Goal: Information Seeking & Learning: Find specific page/section

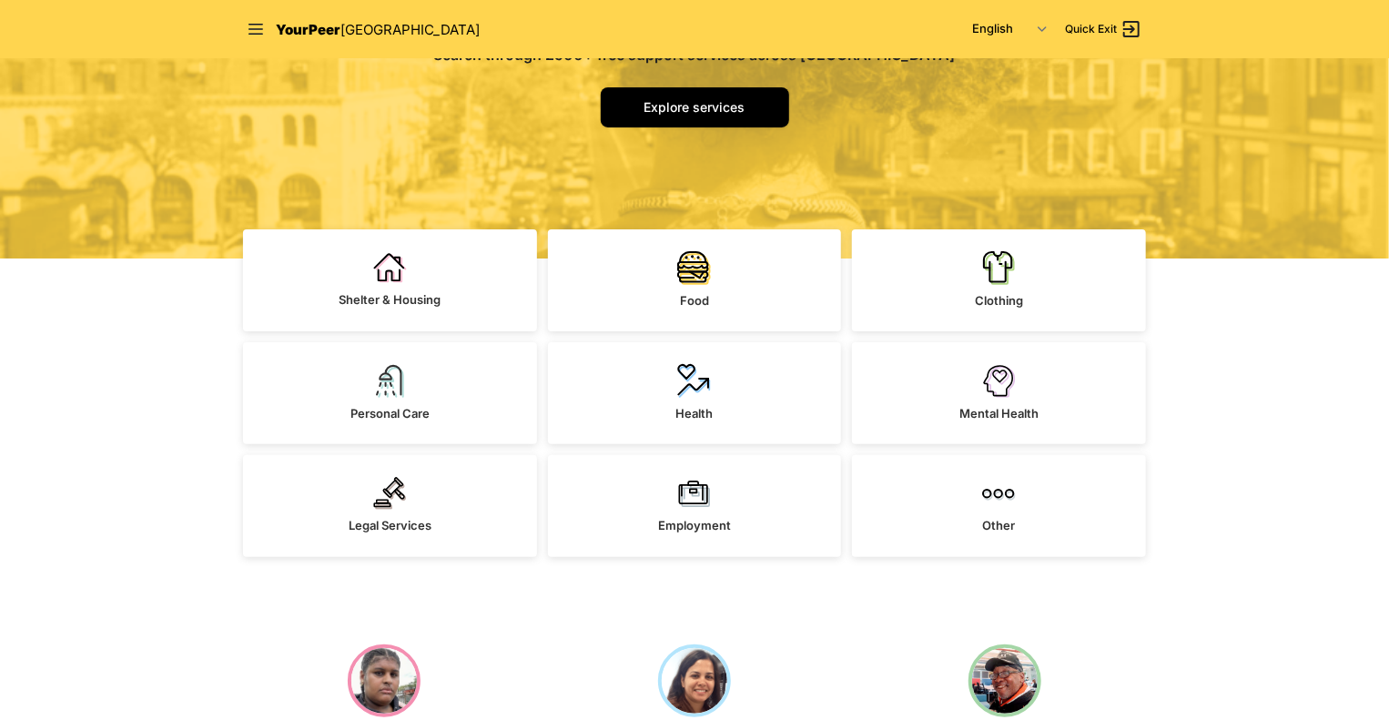
scroll to position [295, 0]
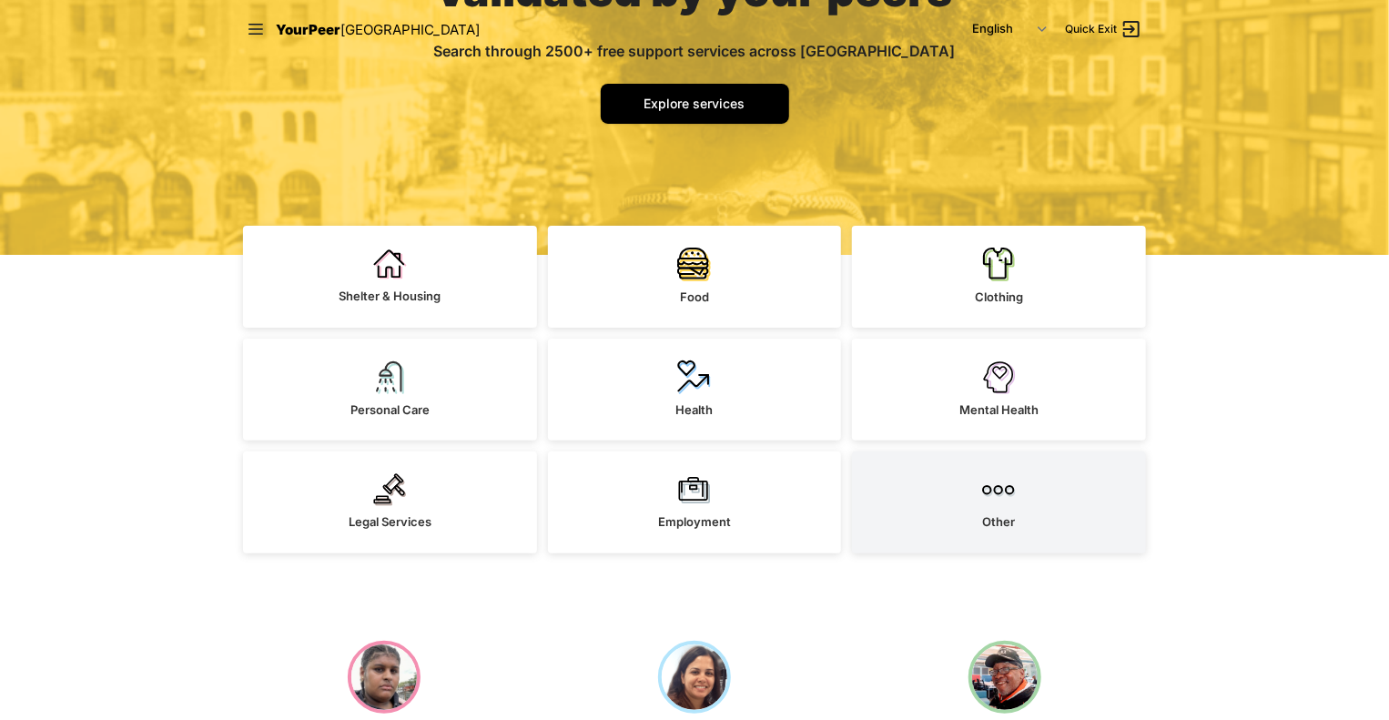
click at [987, 500] on img at bounding box center [999, 489] width 34 height 33
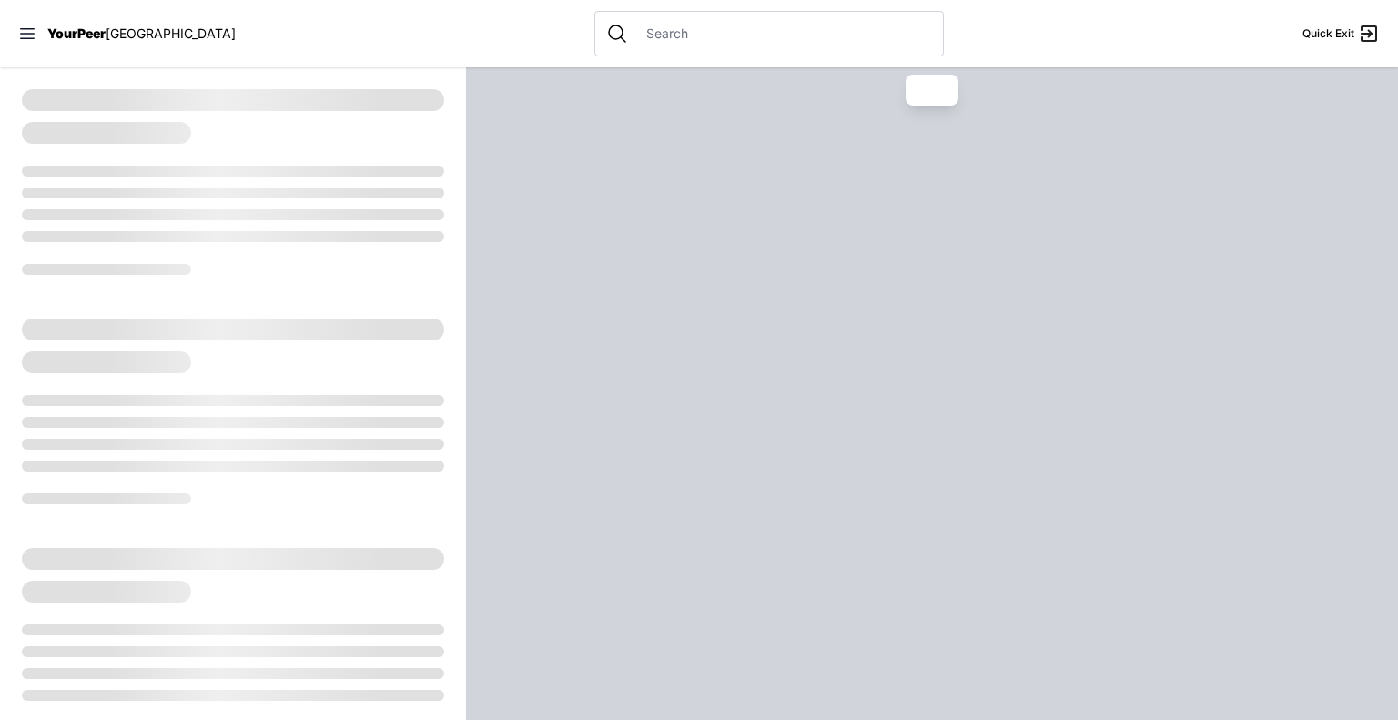
select select "recentlyUpdated"
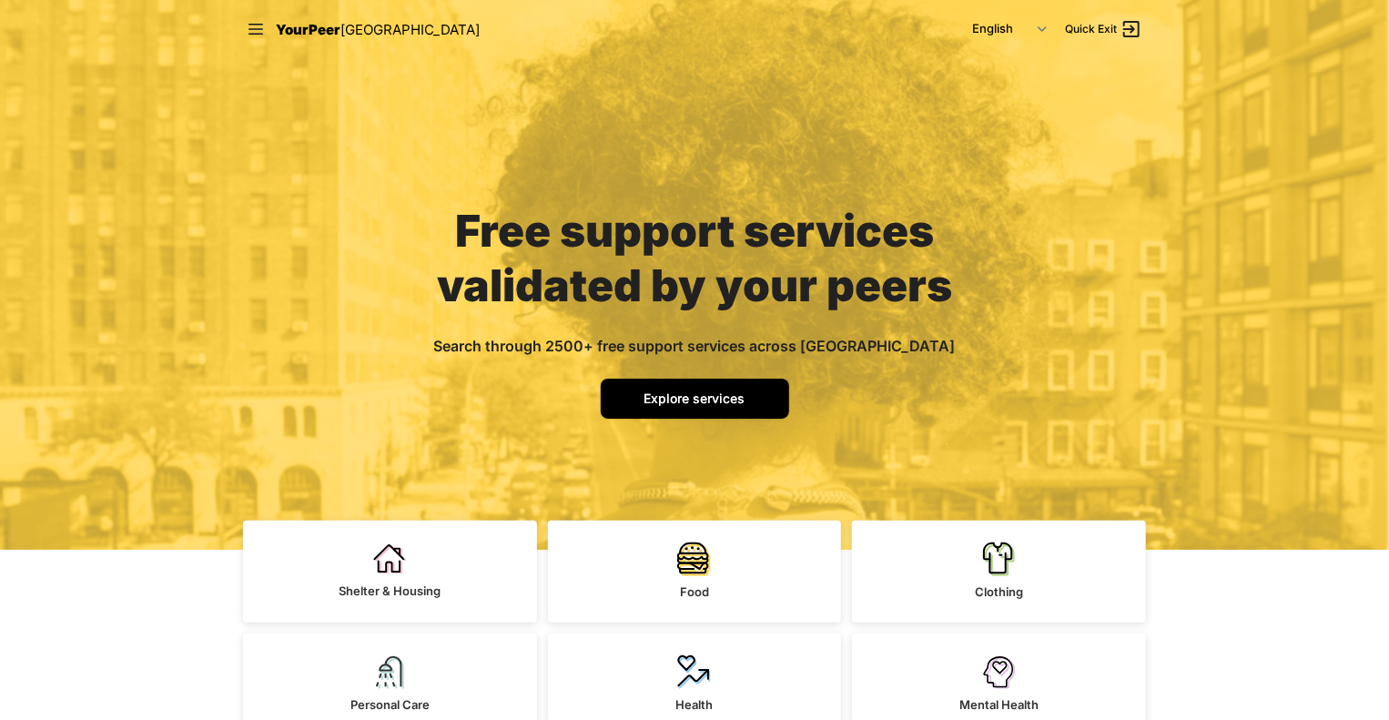
click at [693, 398] on span "Explore services" at bounding box center [695, 398] width 101 height 15
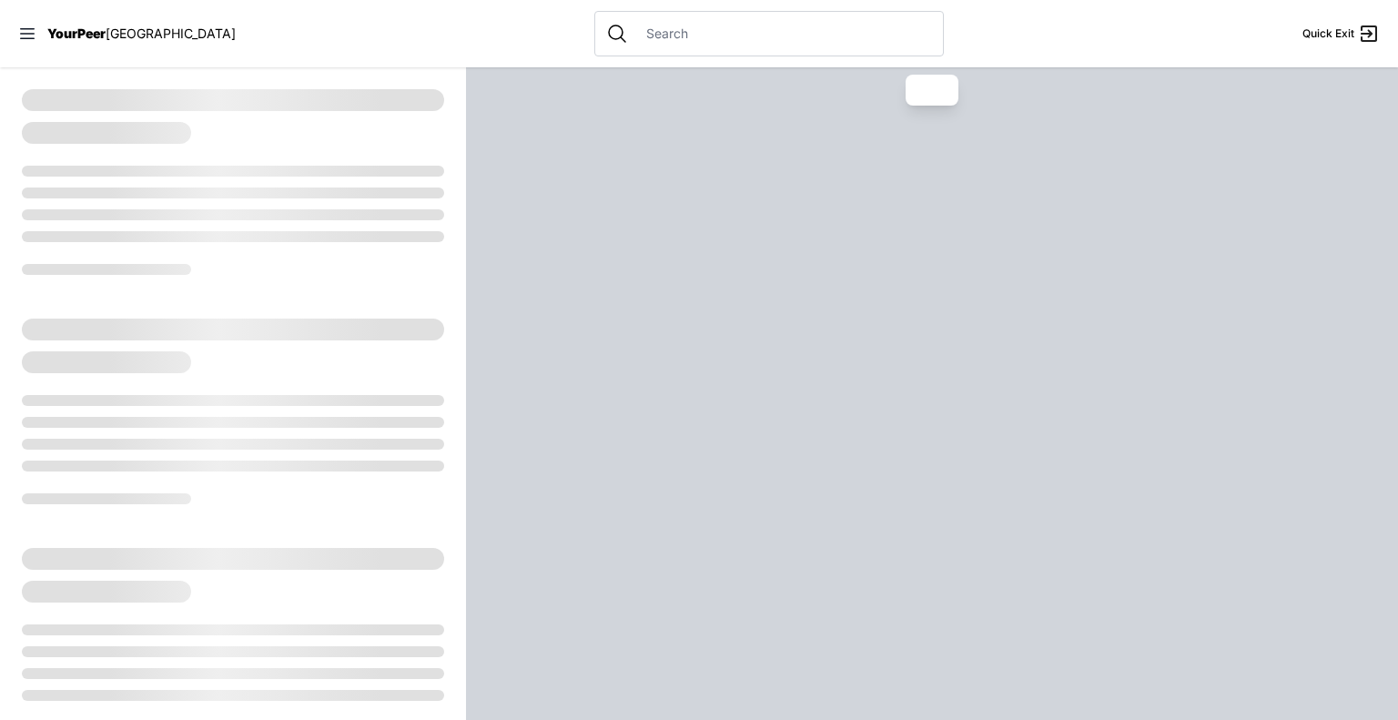
select select "recentlyUpdated"
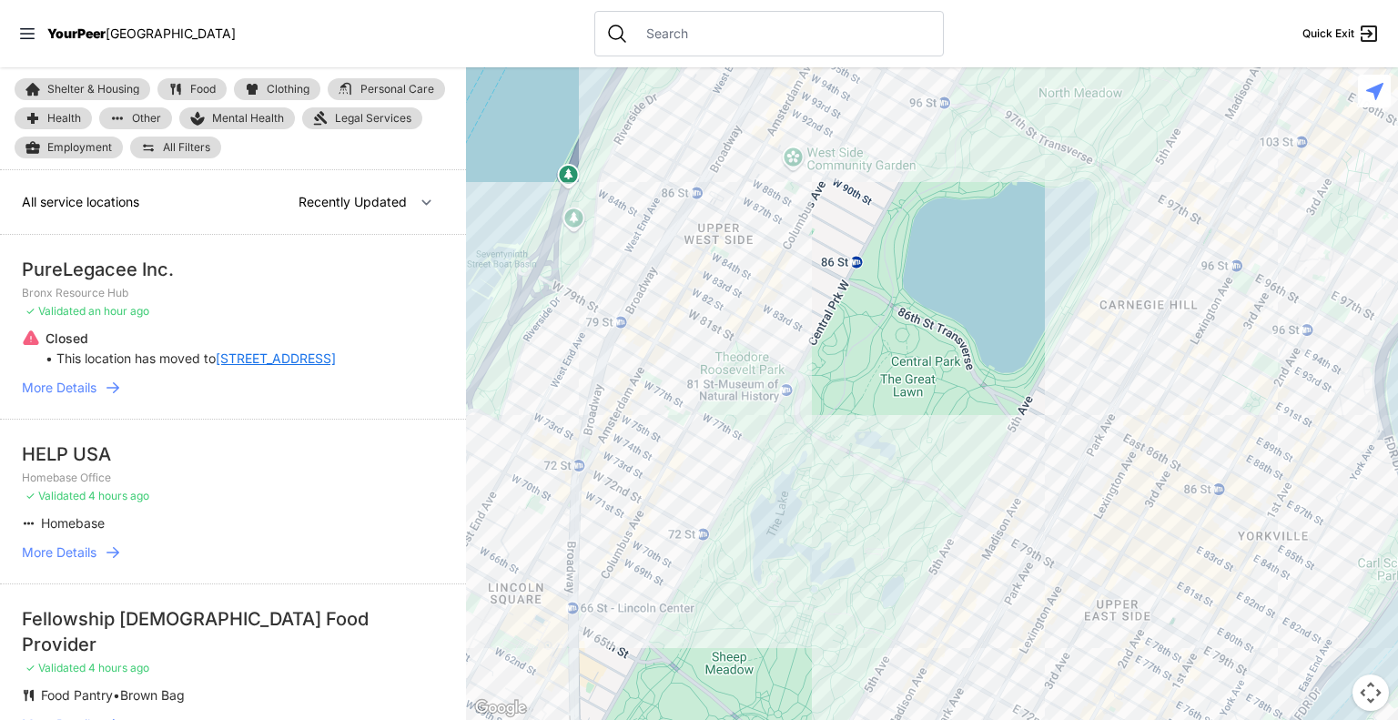
click at [635, 38] on input "text" at bounding box center [783, 34] width 297 height 18
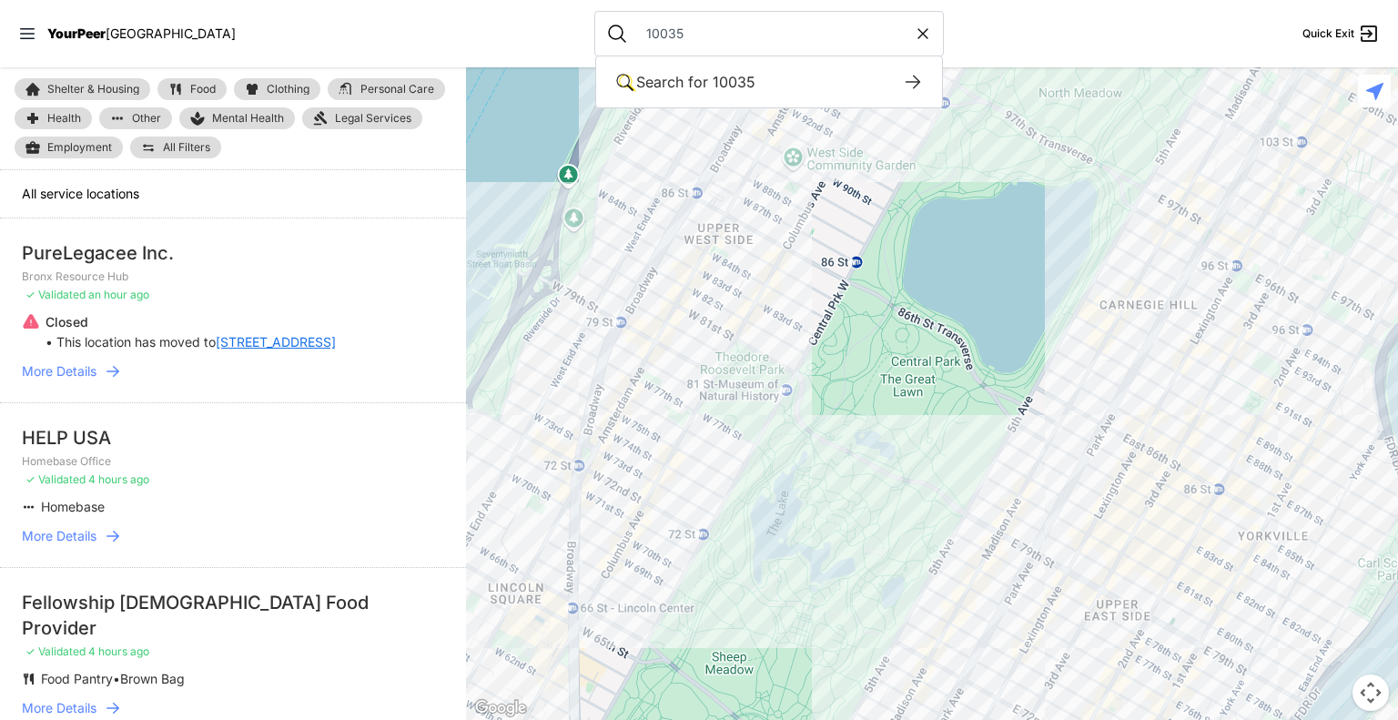
type input "10035"
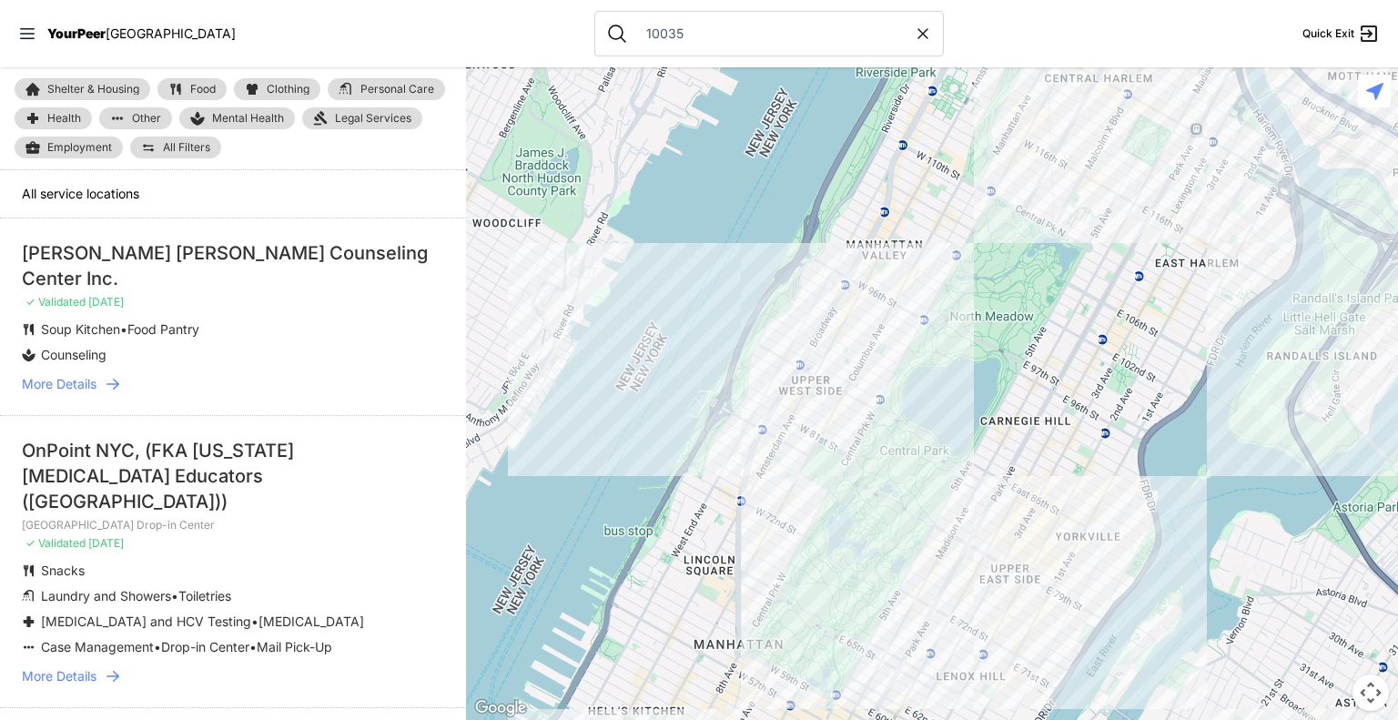
click at [1121, 143] on div at bounding box center [932, 393] width 932 height 653
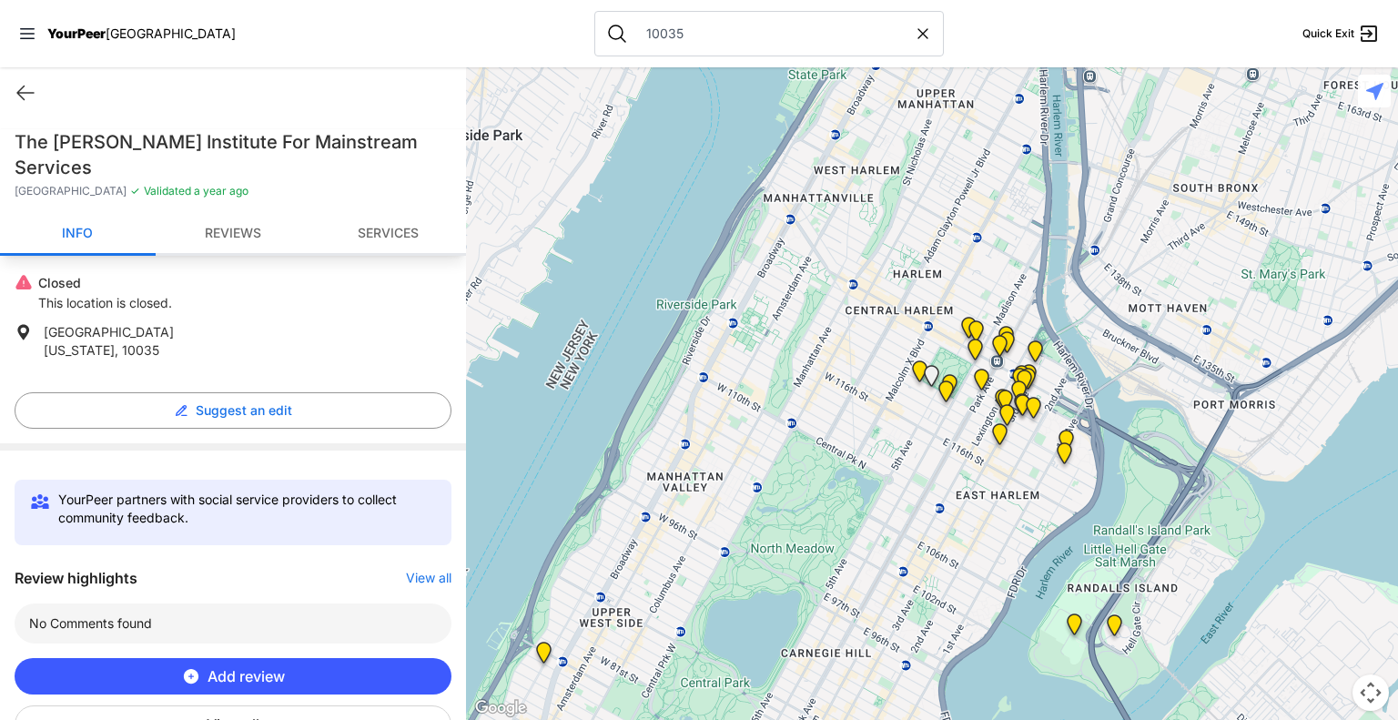
scroll to position [11, 0]
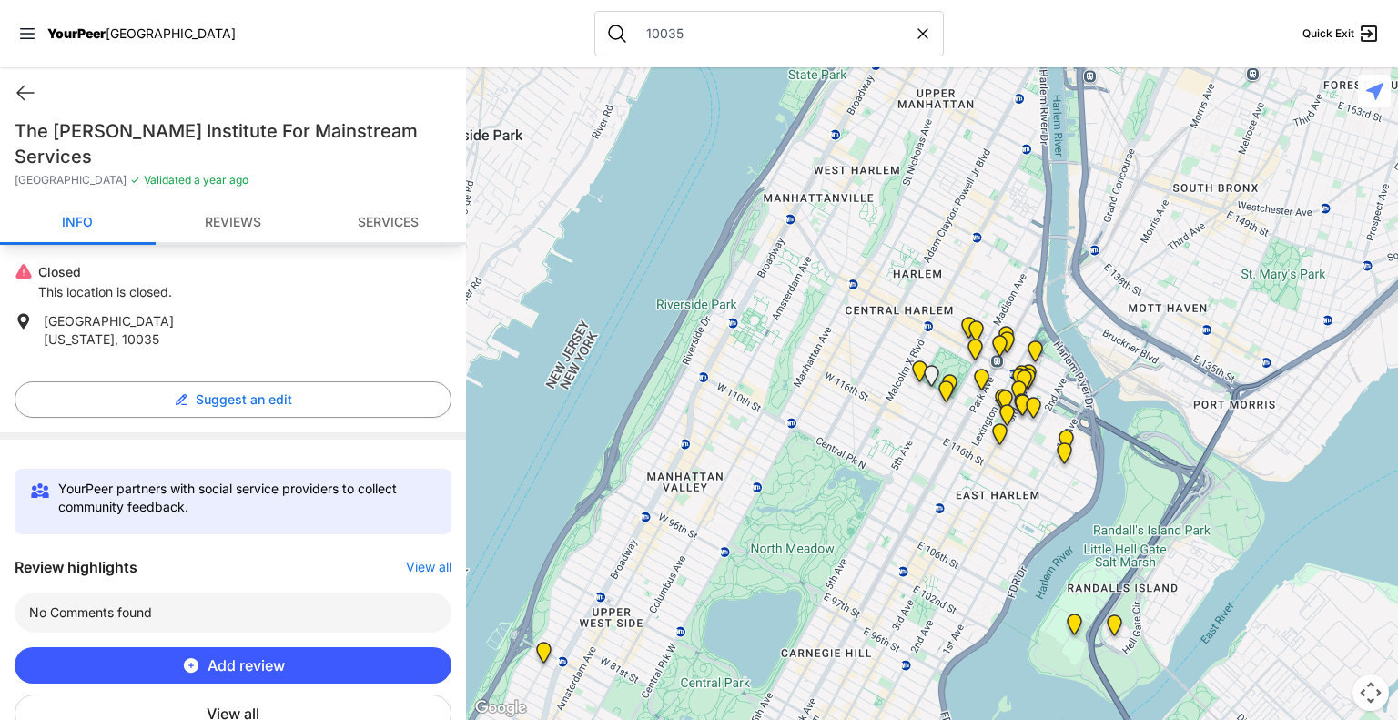
click at [239, 202] on link "Reviews" at bounding box center [234, 223] width 156 height 43
click at [663, 43] on div "10035" at bounding box center [769, 34] width 350 height 46
click at [21, 96] on icon at bounding box center [25, 93] width 16 height 14
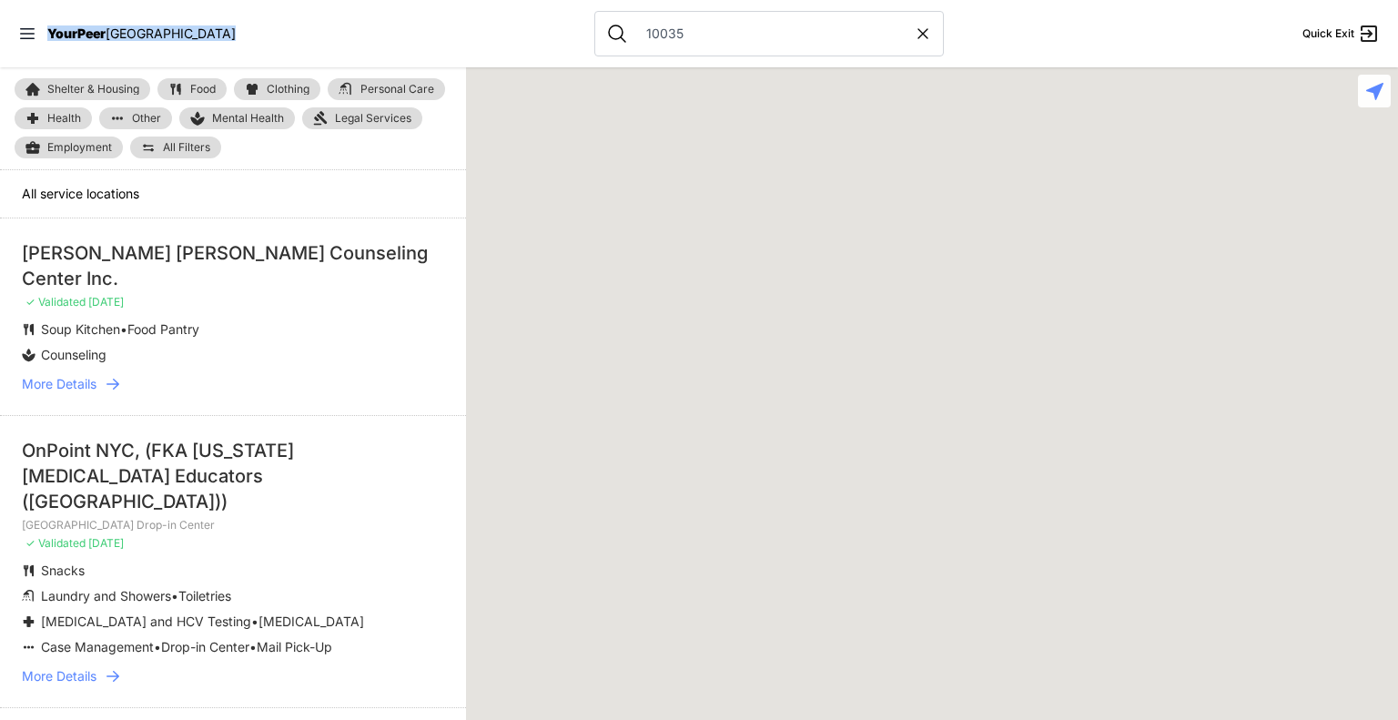
click at [914, 32] on icon at bounding box center [923, 34] width 18 height 18
select select "recentlyUpdated"
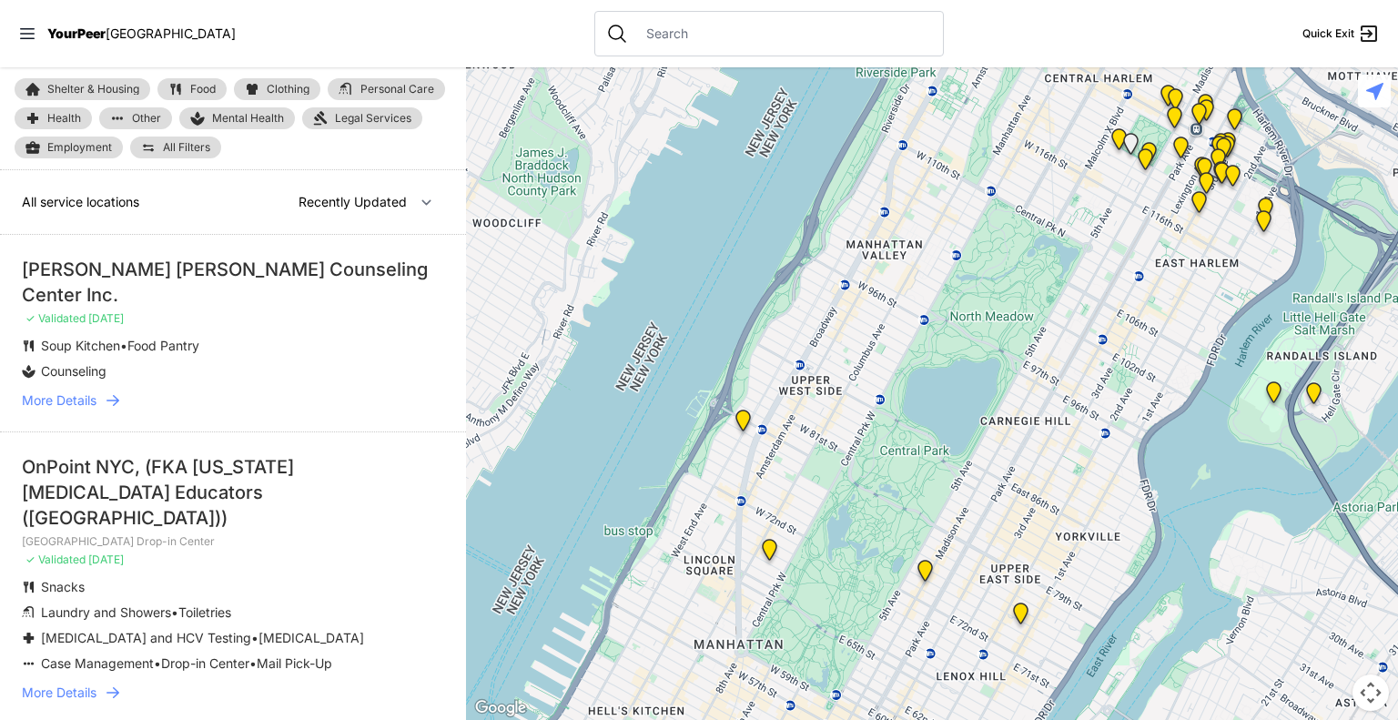
click at [742, 44] on div at bounding box center [769, 34] width 350 height 46
click at [670, 39] on input "text" at bounding box center [783, 34] width 297 height 18
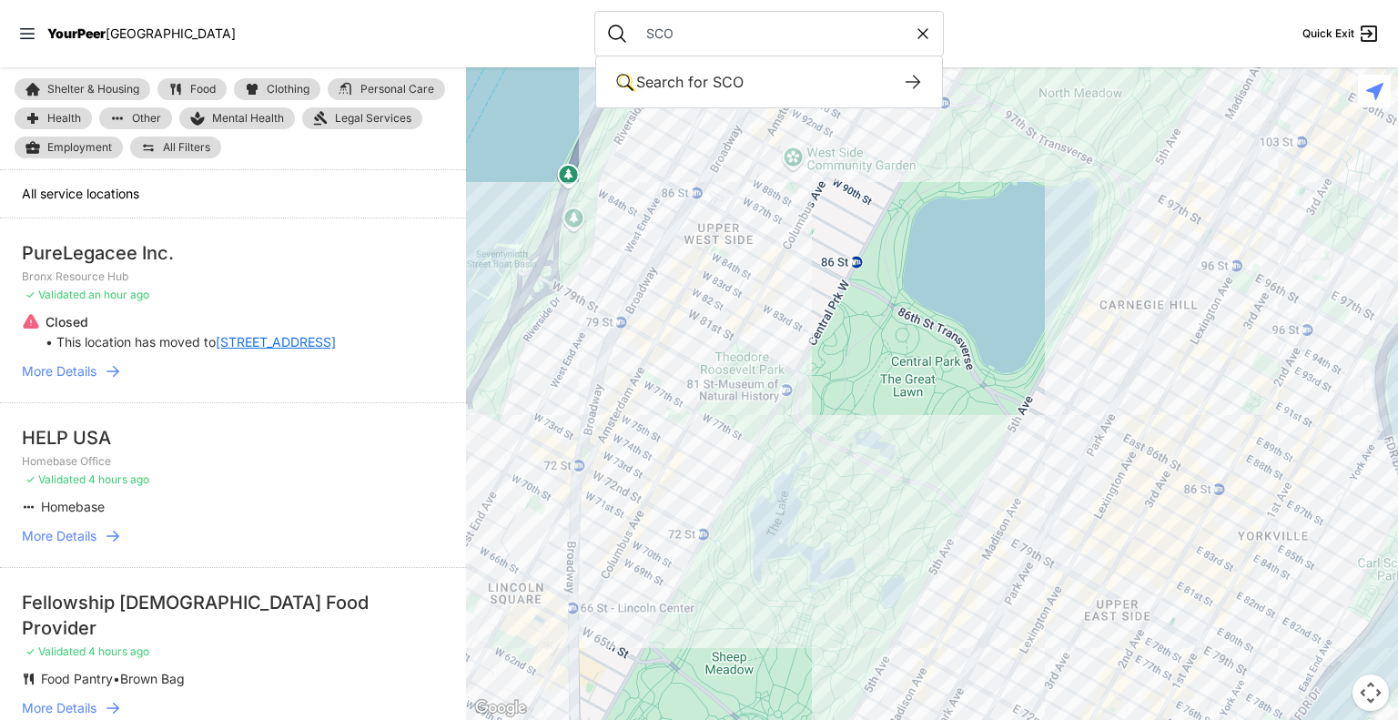
type input "SCO"
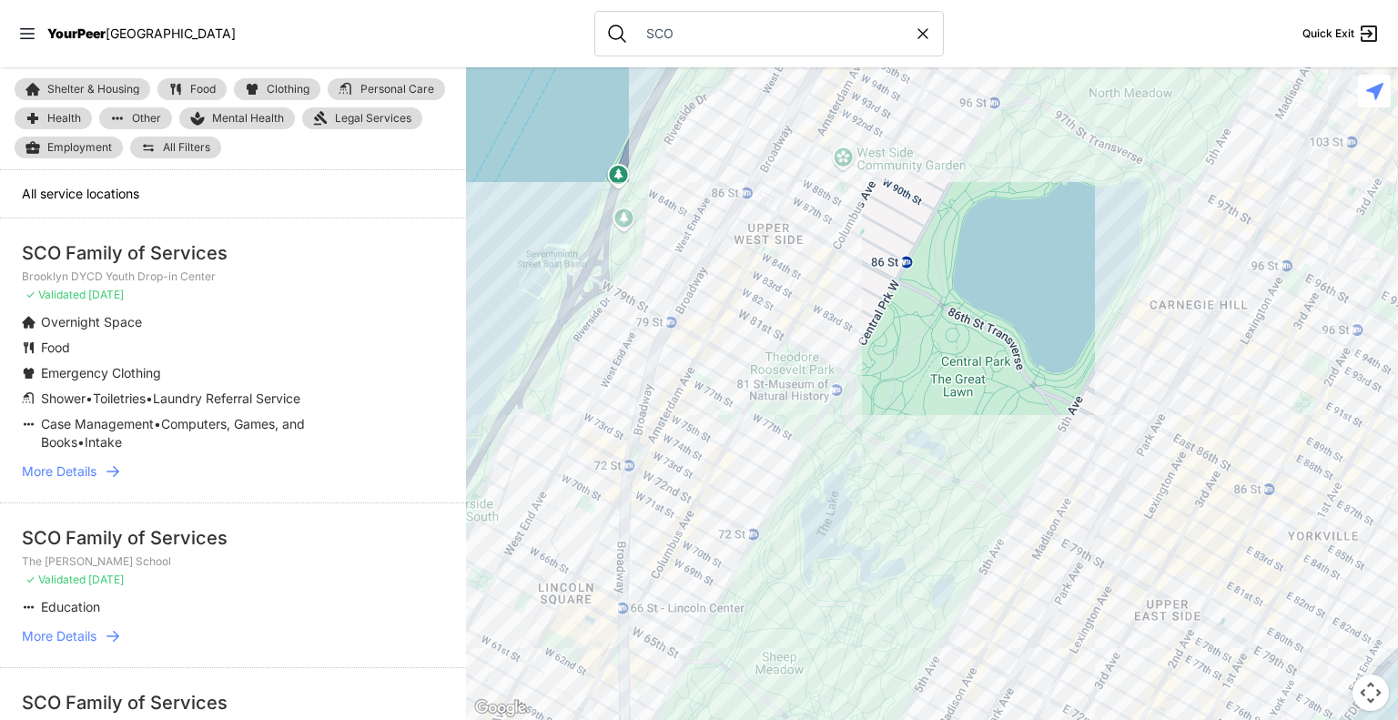
click at [71, 467] on span "More Details" at bounding box center [59, 471] width 75 height 18
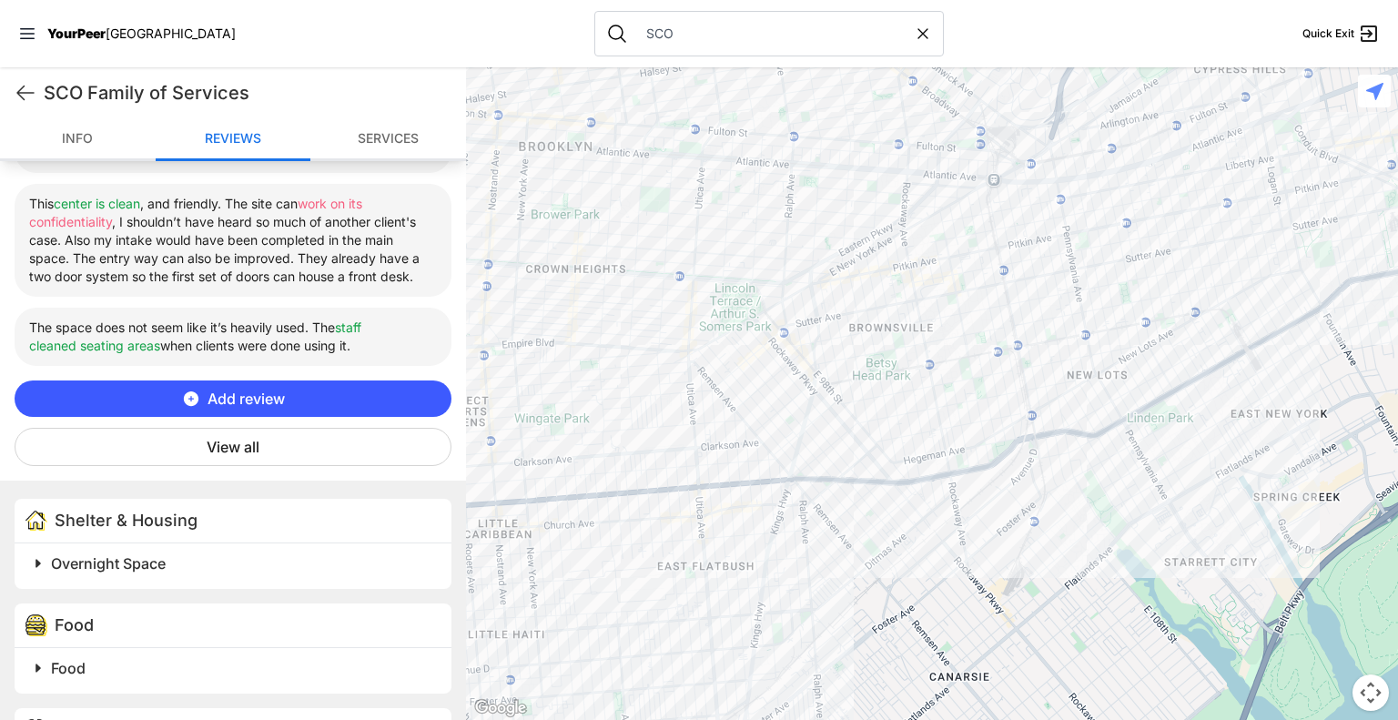
scroll to position [804, 0]
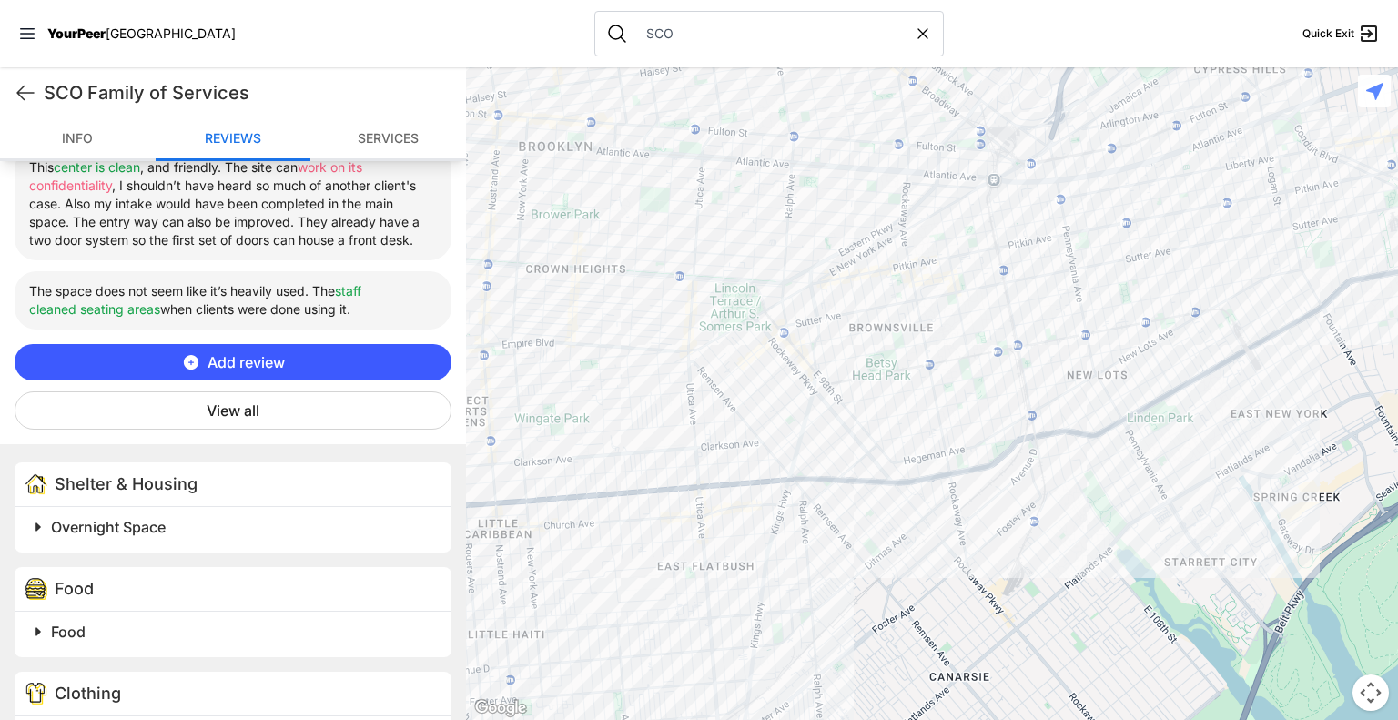
click at [228, 141] on link "Reviews" at bounding box center [234, 139] width 156 height 43
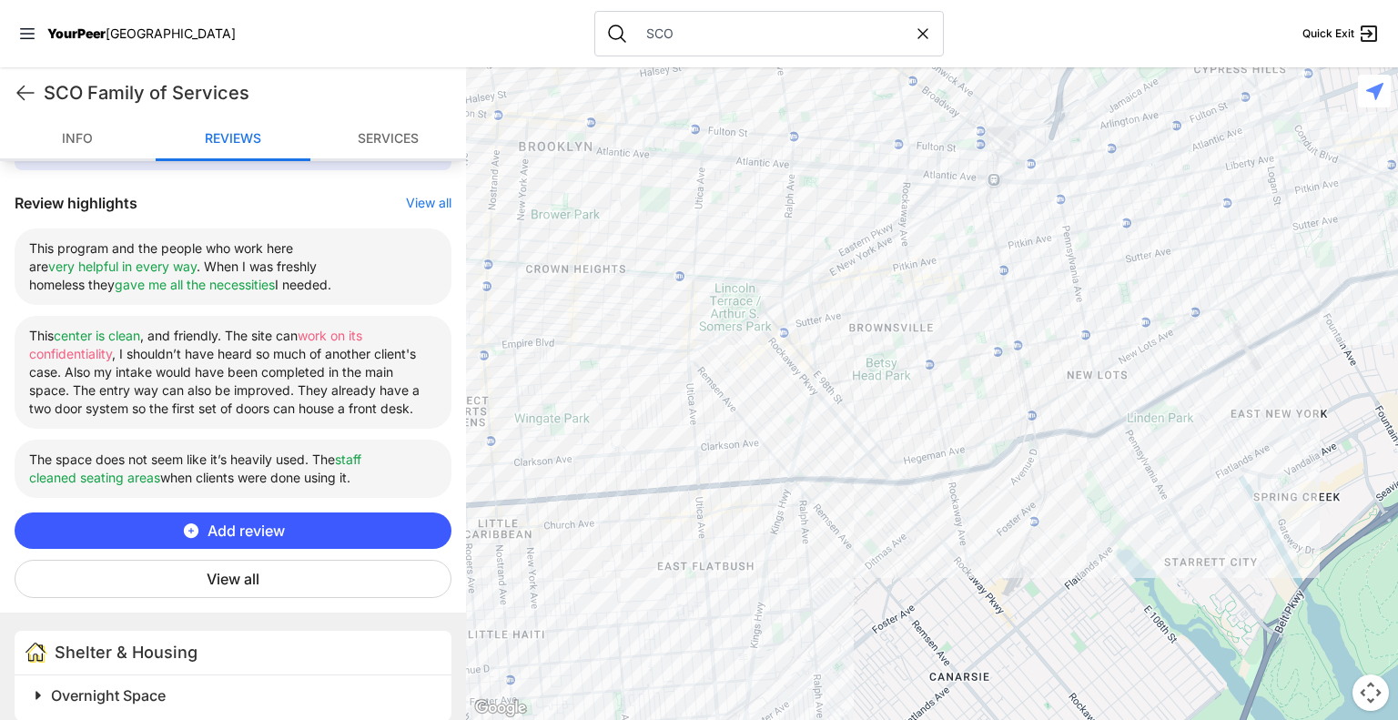
scroll to position [754, 0]
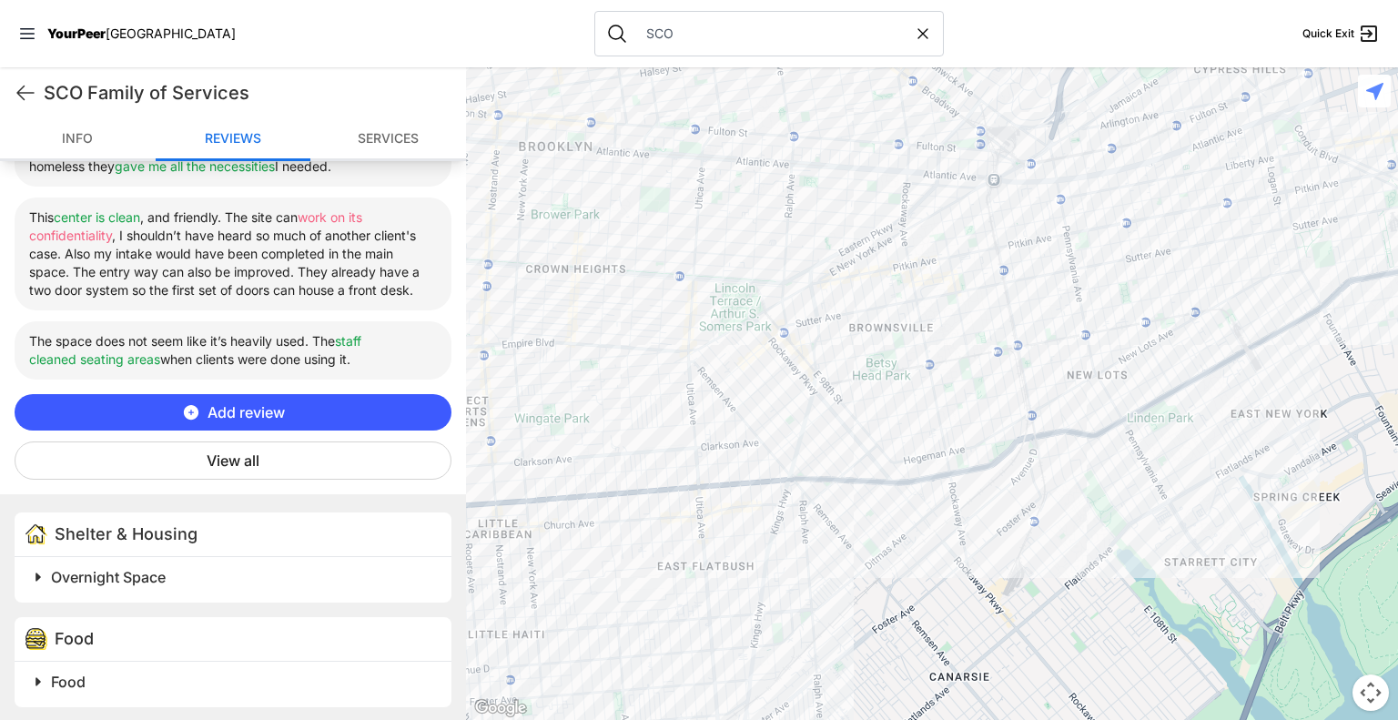
click at [248, 460] on button "View all" at bounding box center [233, 461] width 437 height 38
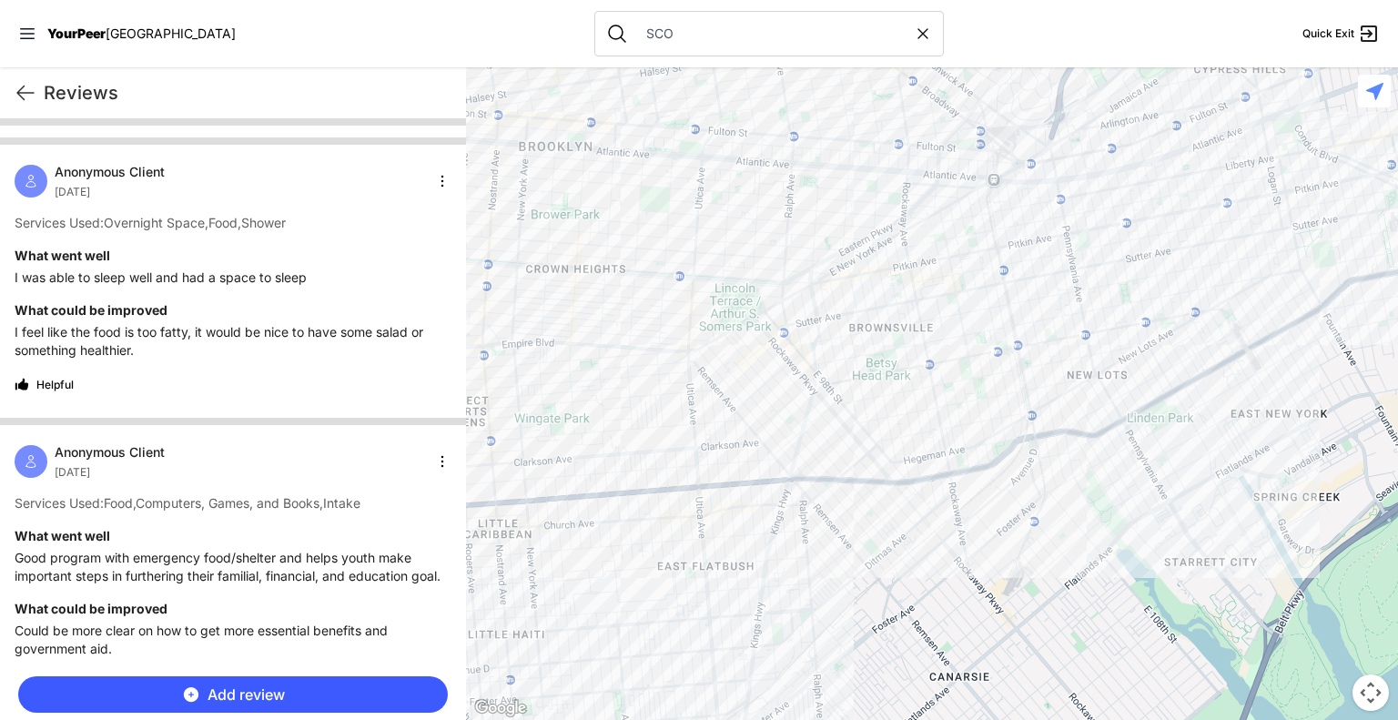
scroll to position [0, 0]
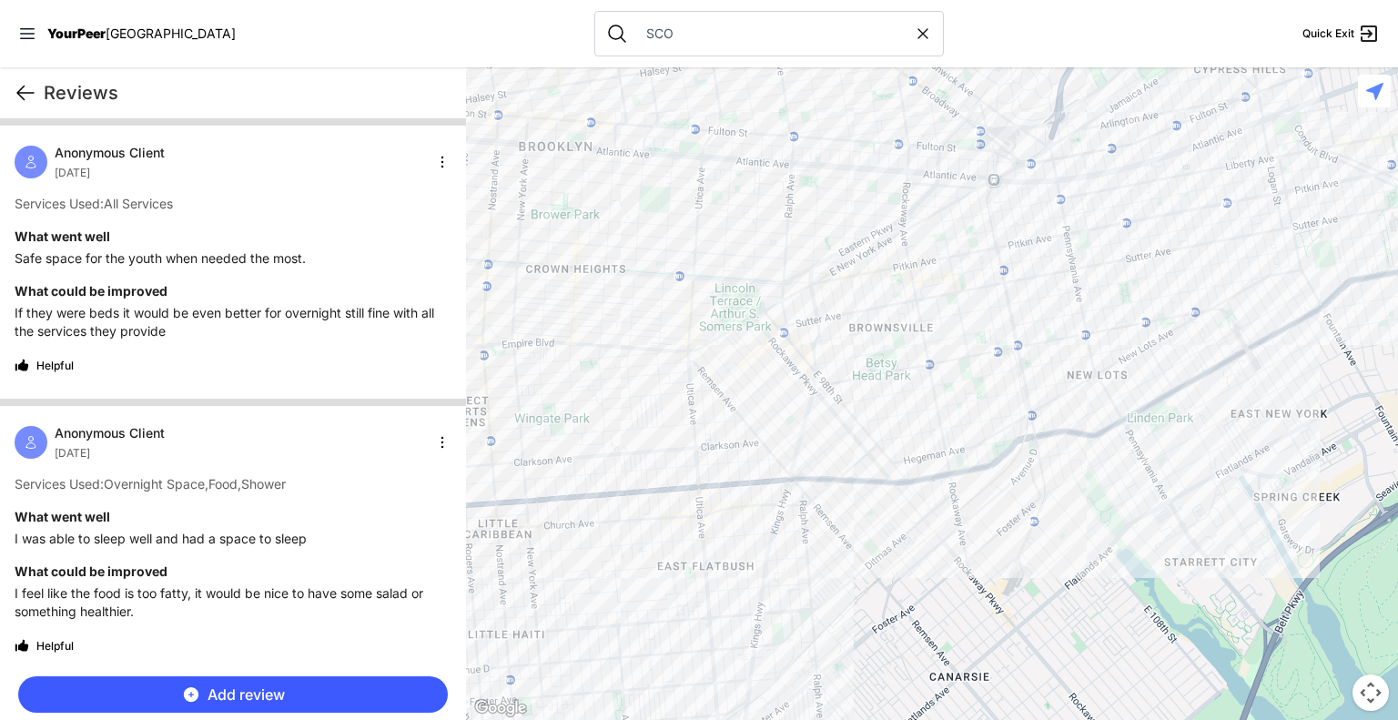
click at [22, 90] on icon at bounding box center [26, 93] width 22 height 22
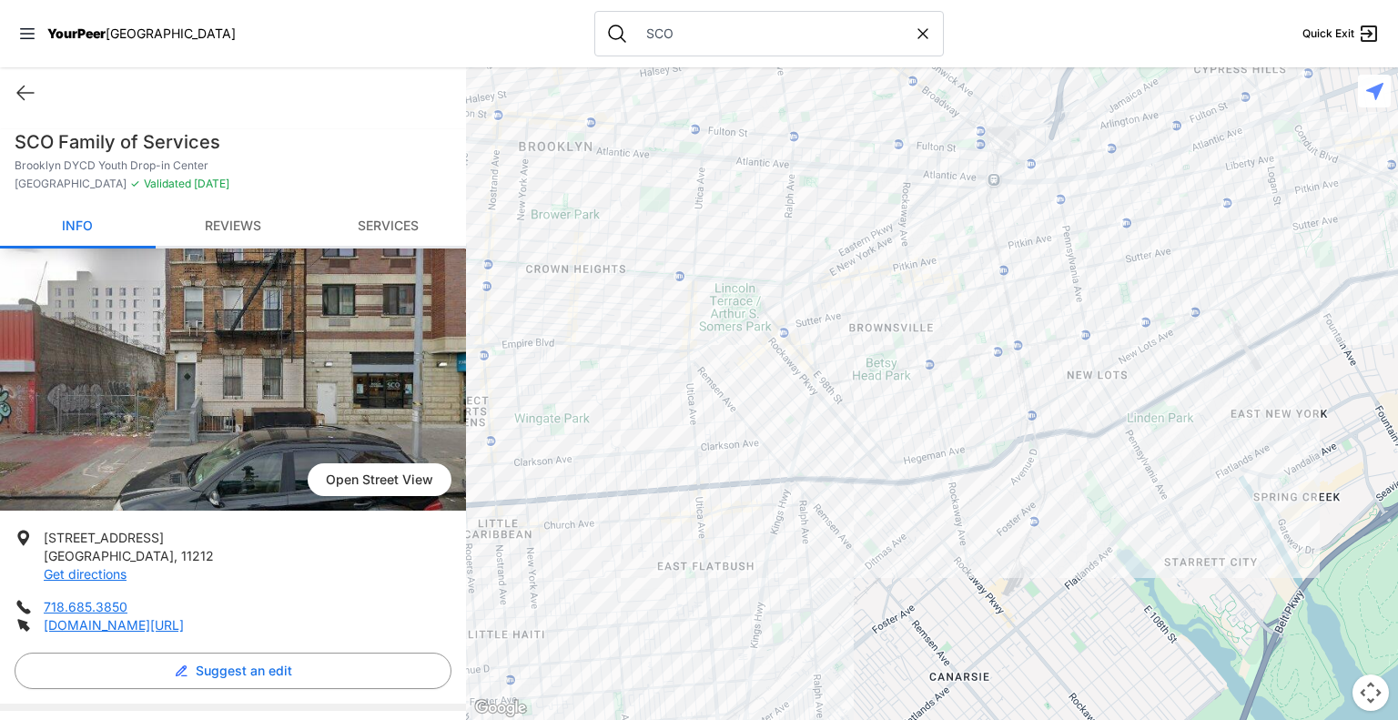
click at [94, 38] on span "YourPeer" at bounding box center [76, 32] width 58 height 15
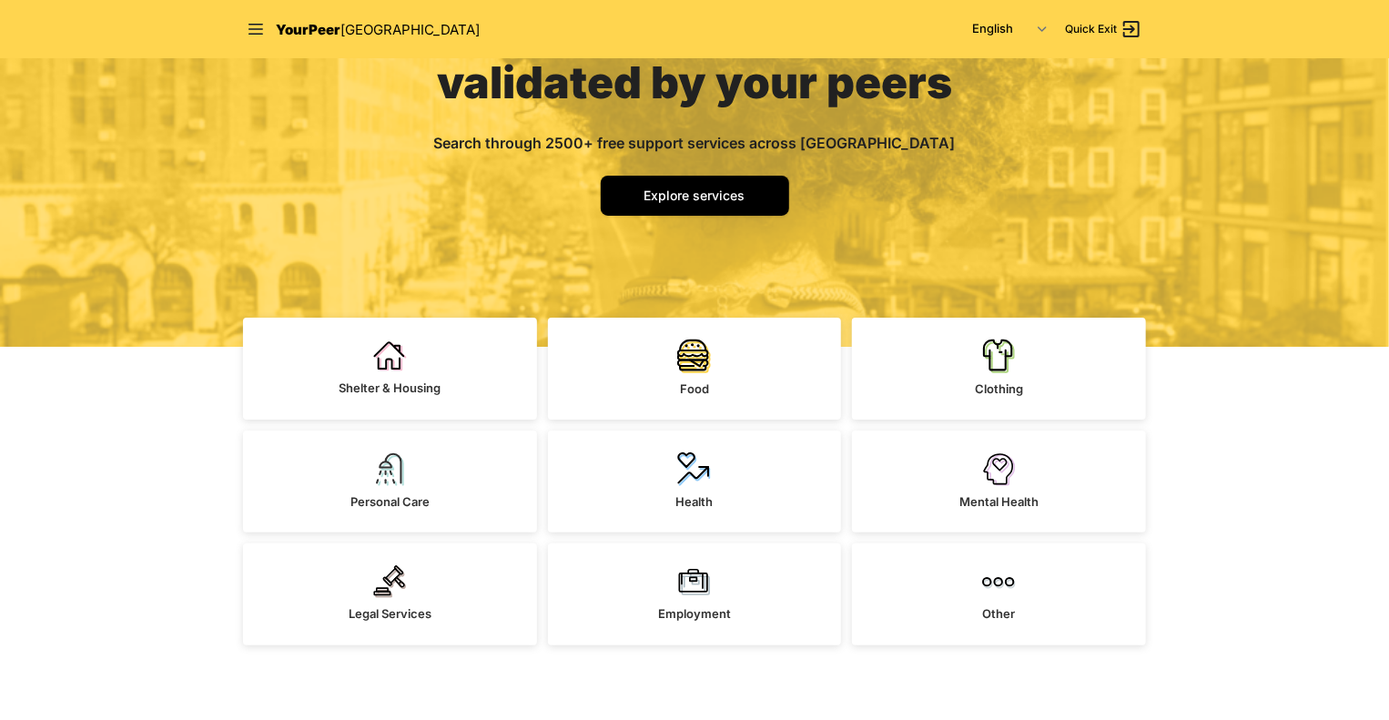
scroll to position [204, 0]
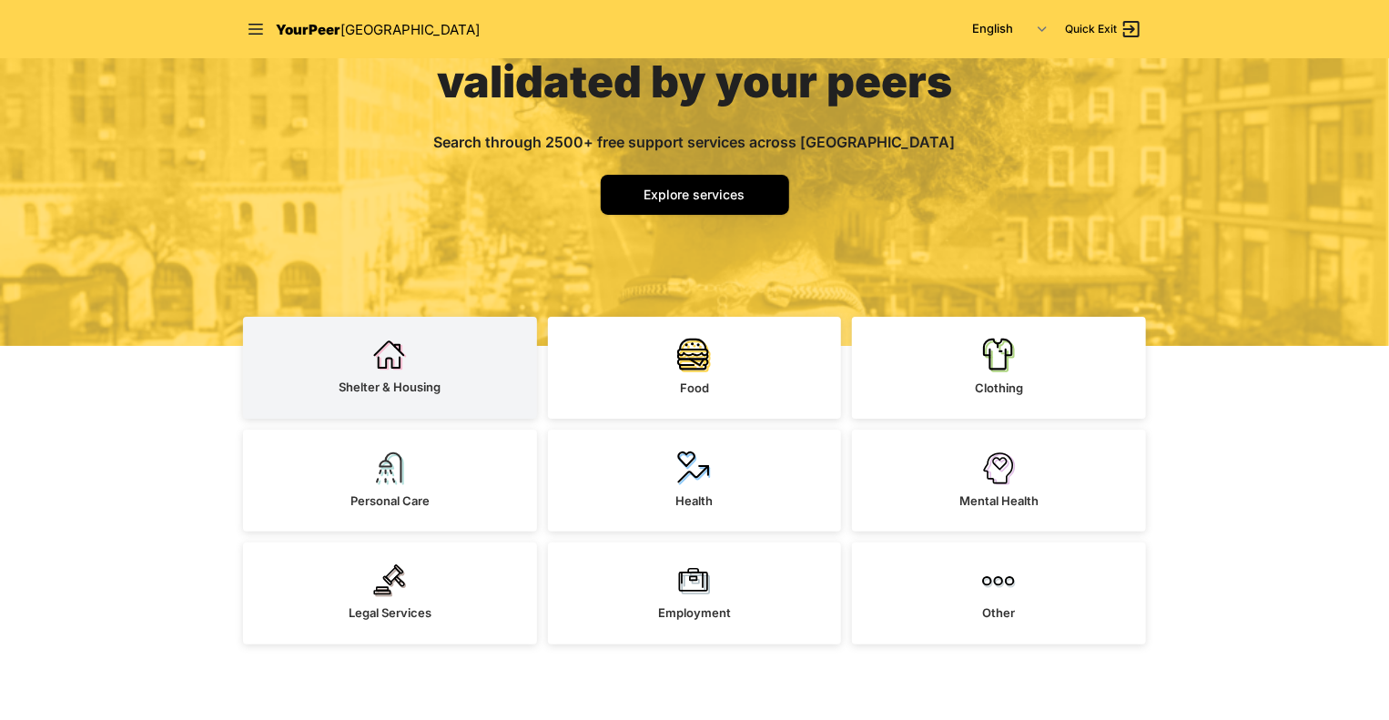
click at [432, 340] on link "Shelter & Housing" at bounding box center [390, 368] width 294 height 102
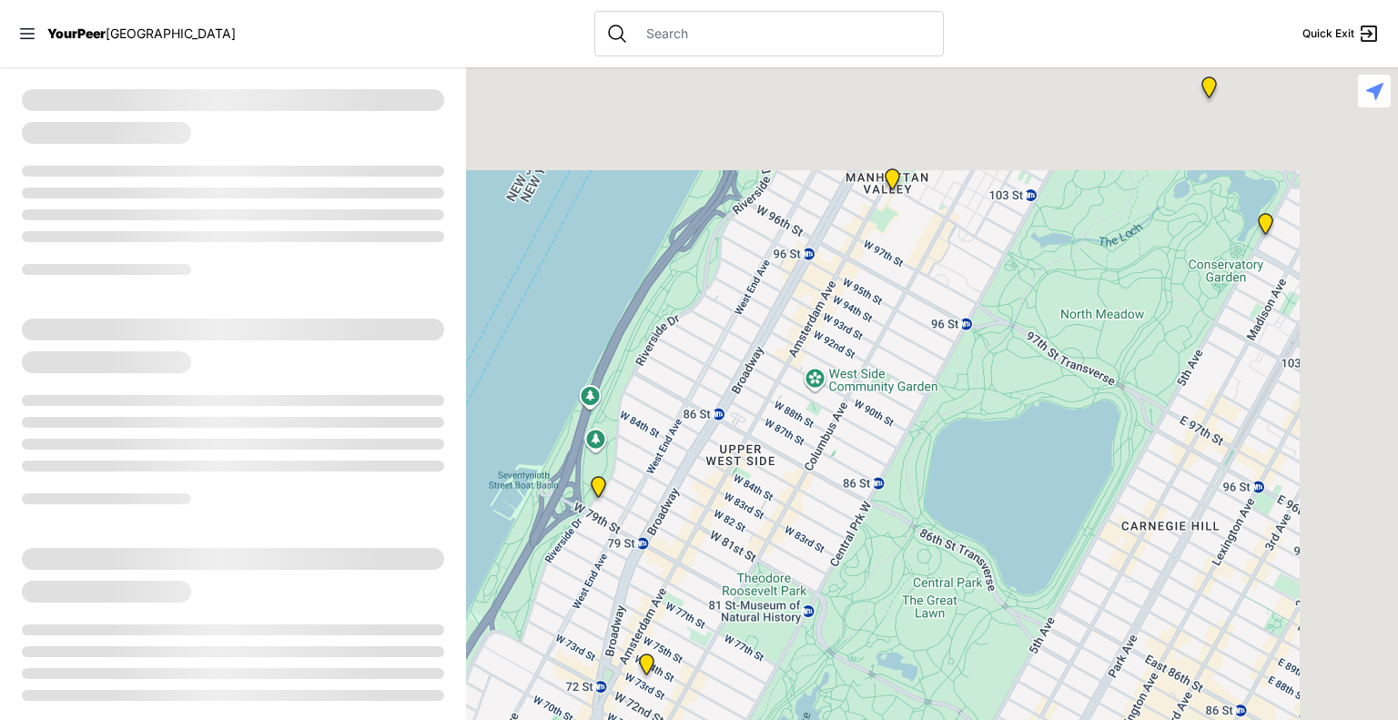
select select "recentlyUpdated"
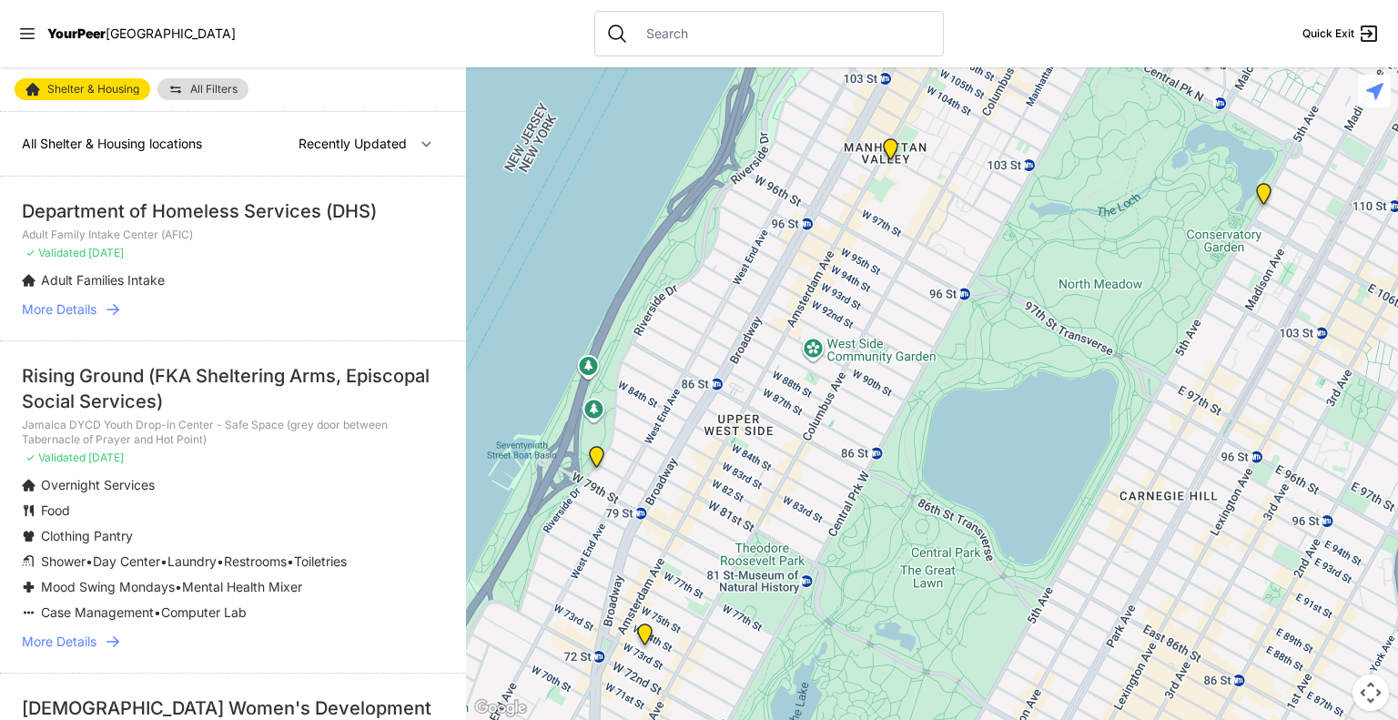
click at [59, 309] on span "More Details" at bounding box center [59, 309] width 75 height 18
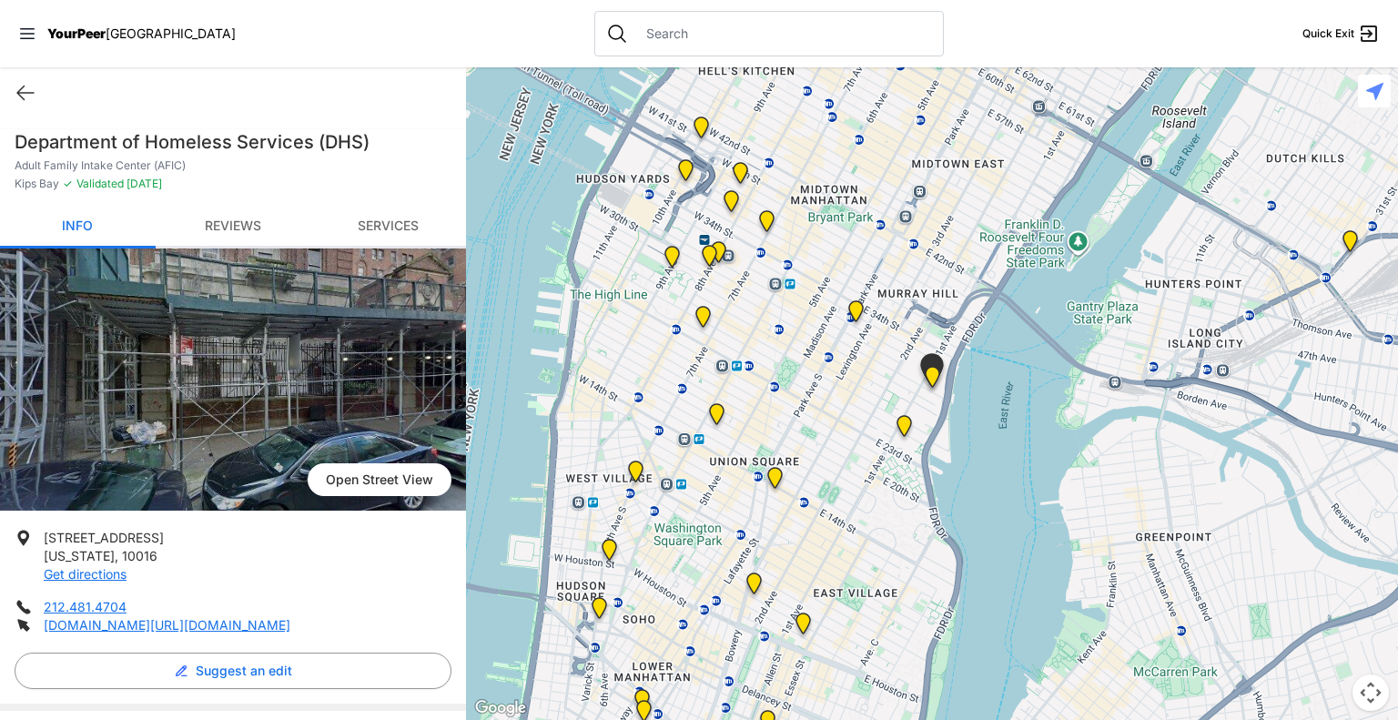
click at [670, 36] on input "text" at bounding box center [783, 34] width 297 height 18
click at [663, 21] on div at bounding box center [769, 34] width 350 height 46
click at [660, 39] on input "text" at bounding box center [783, 34] width 297 height 18
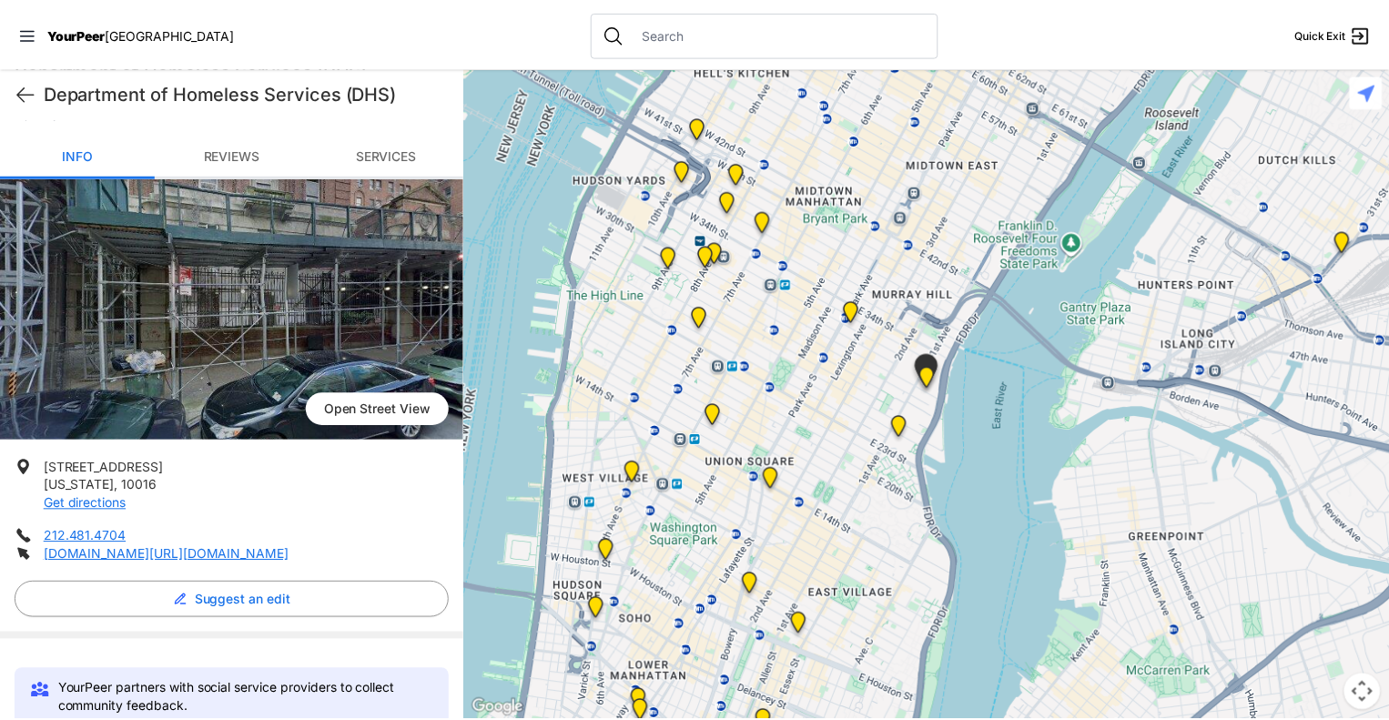
scroll to position [80, 0]
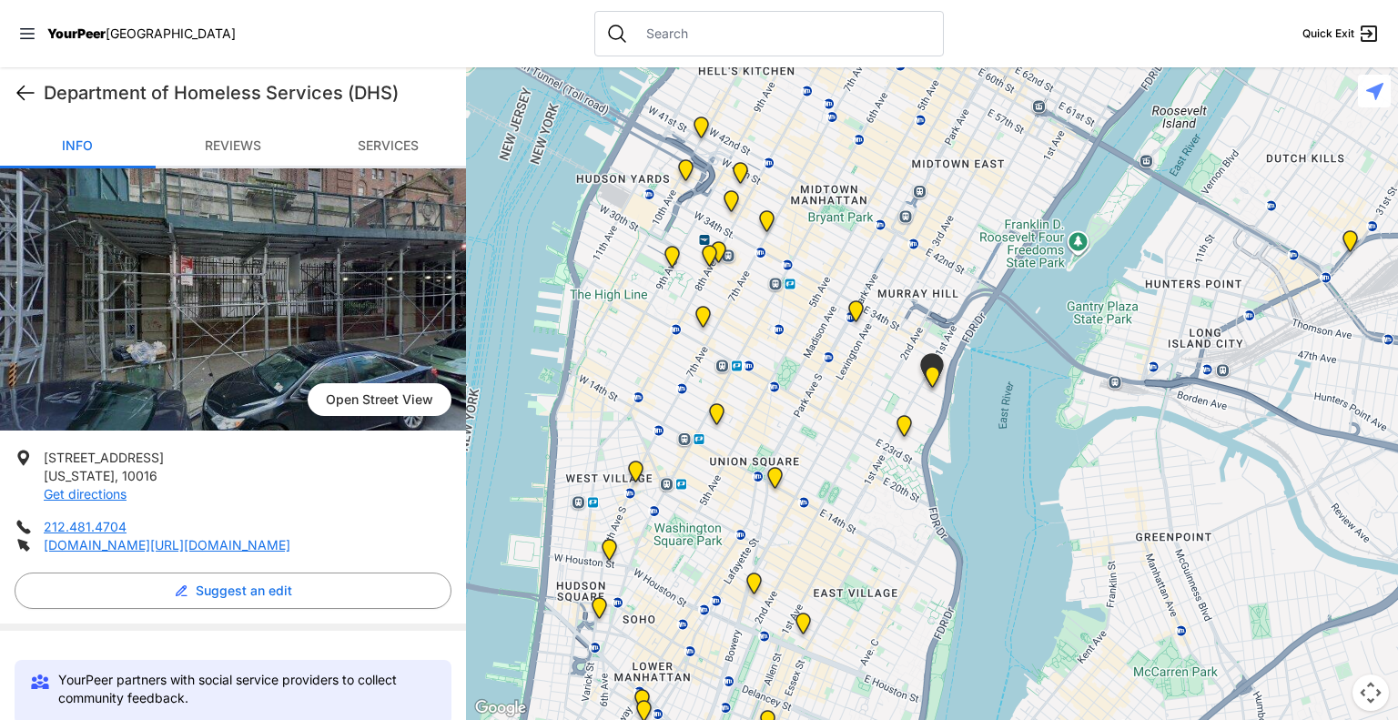
click at [25, 94] on icon at bounding box center [26, 93] width 22 height 22
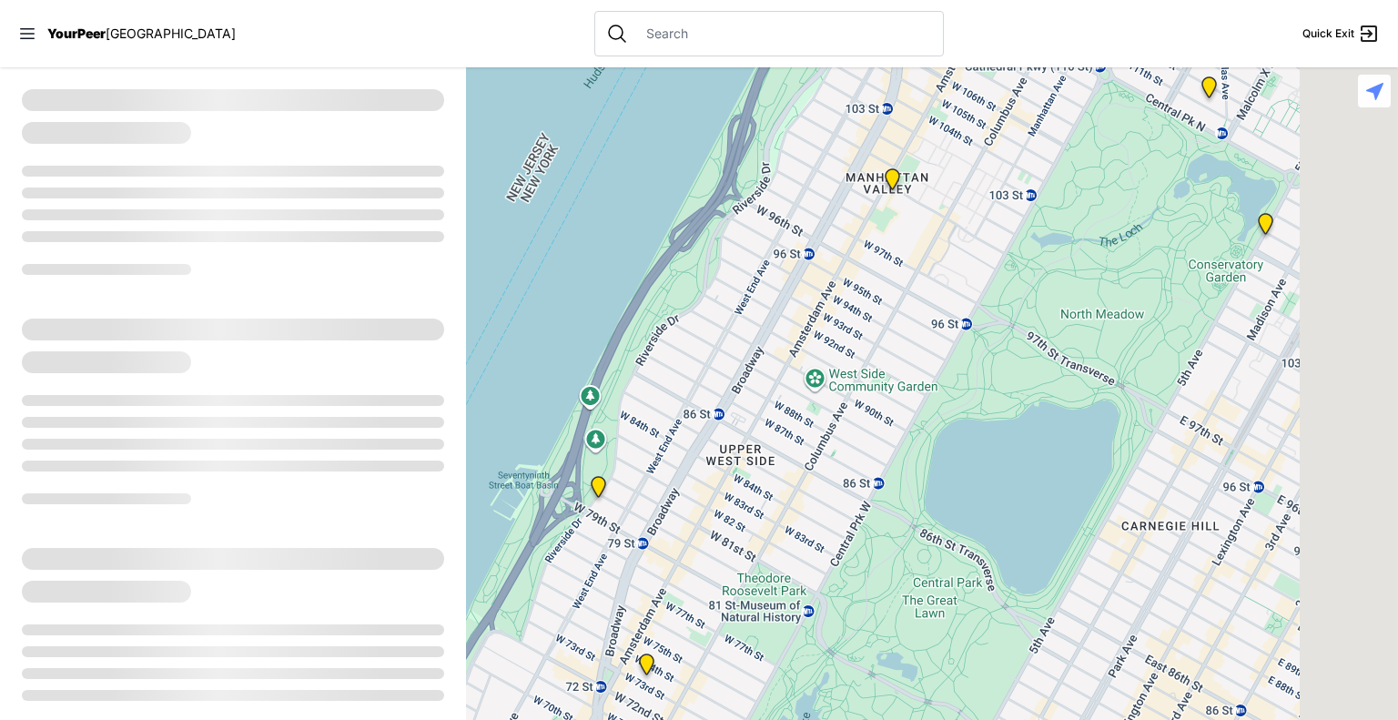
select select "recentlyUpdated"
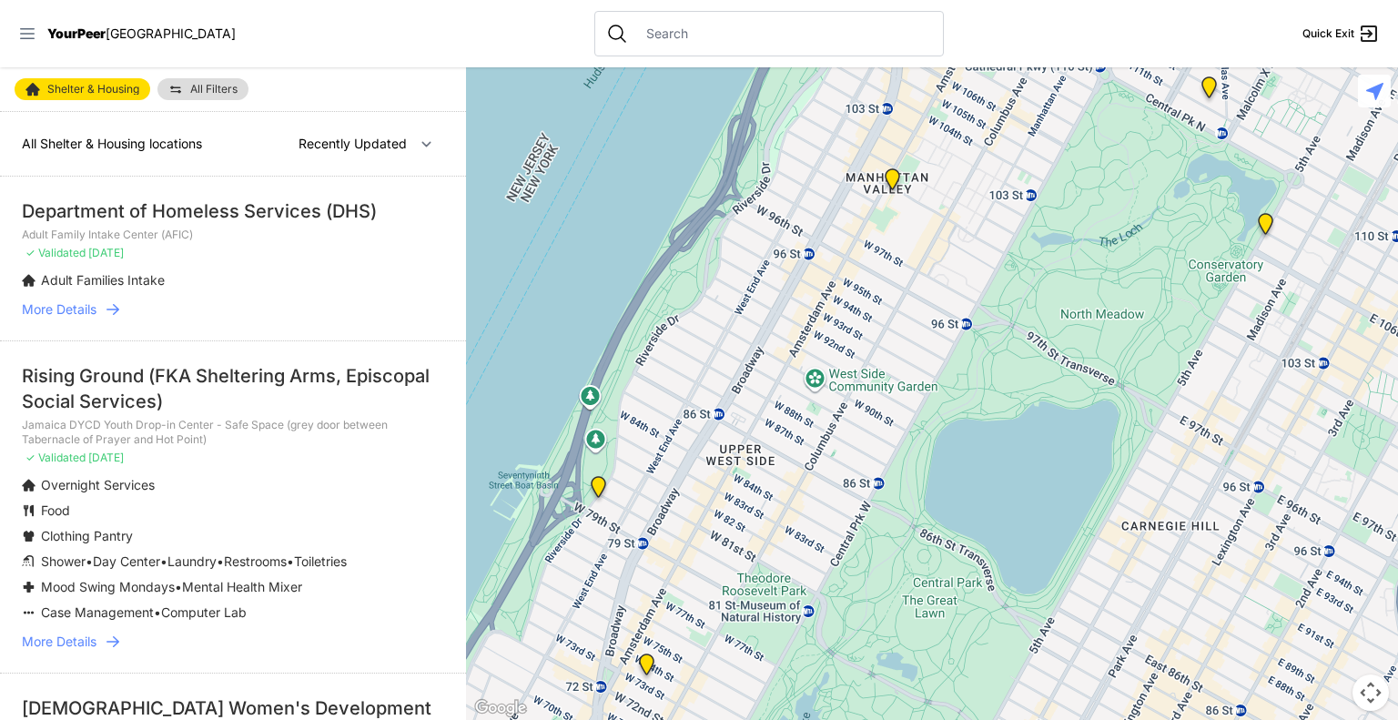
click at [25, 28] on icon at bounding box center [27, 33] width 15 height 11
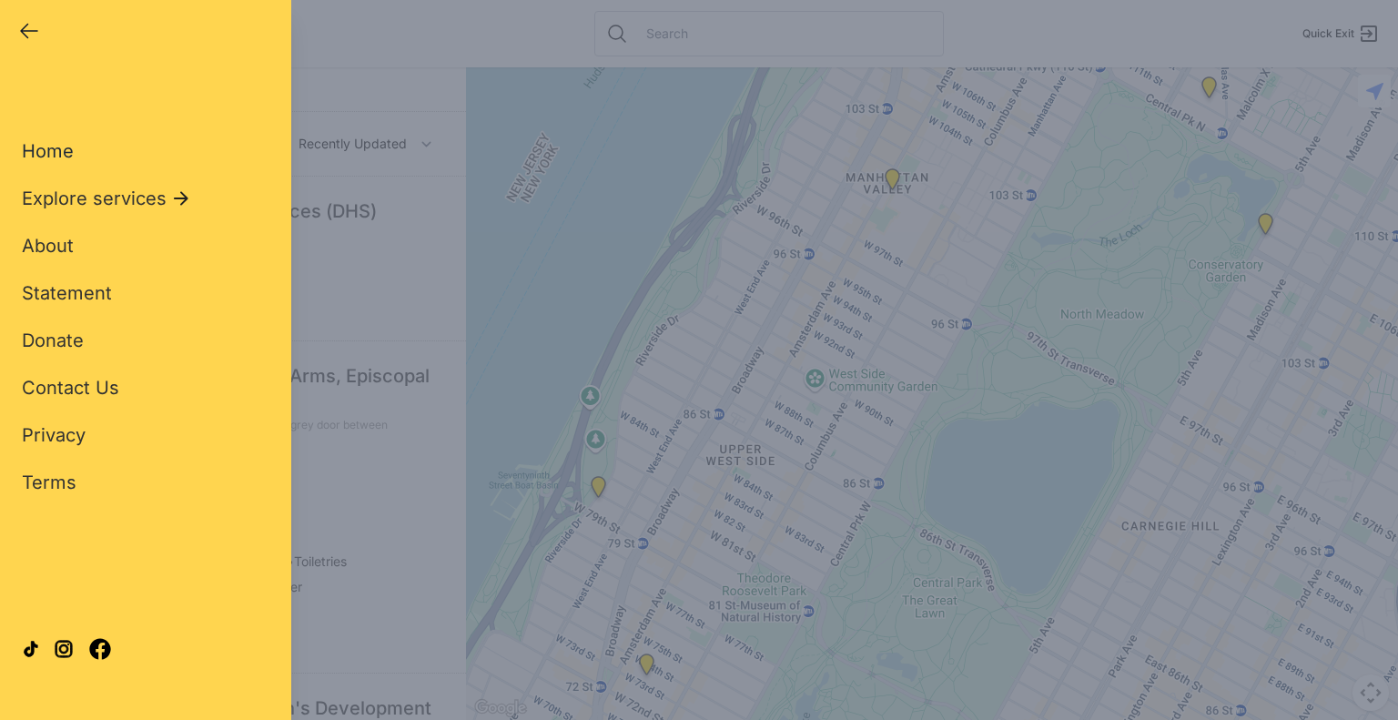
click at [53, 151] on span "Home" at bounding box center [48, 151] width 52 height 22
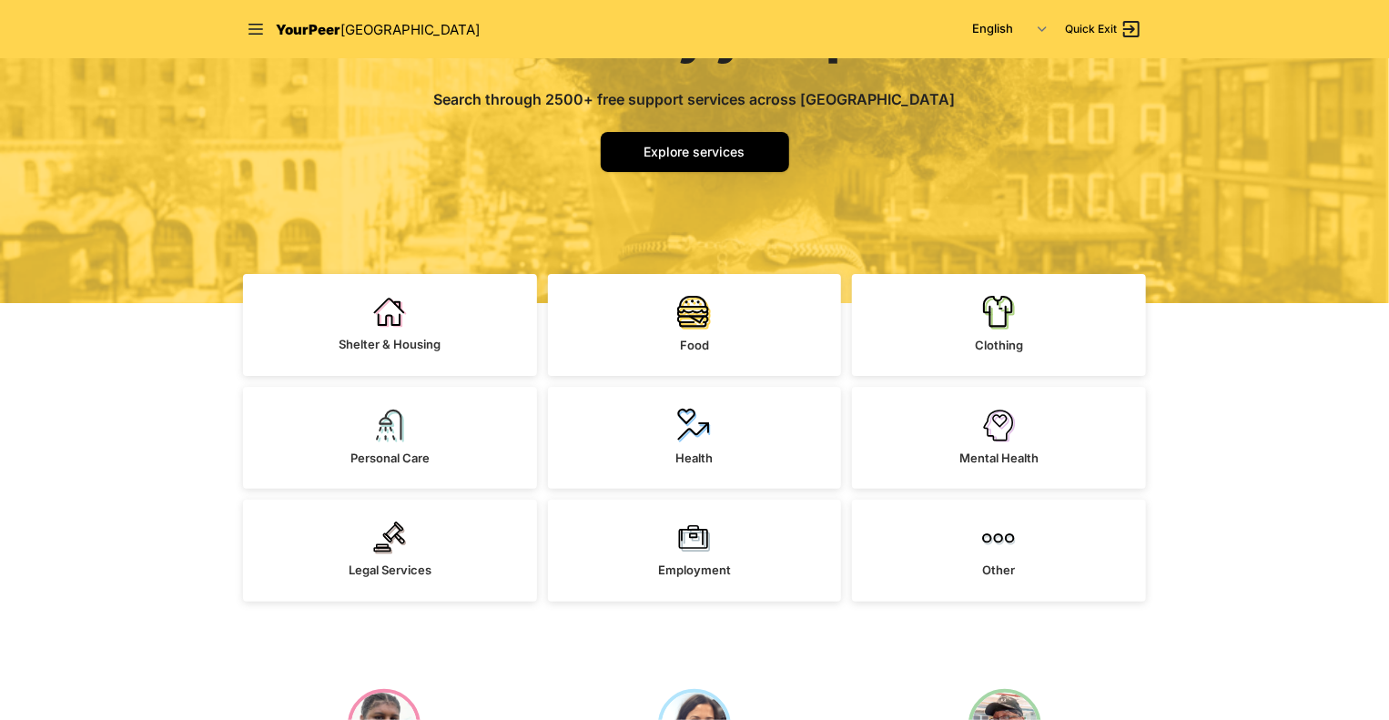
scroll to position [248, 0]
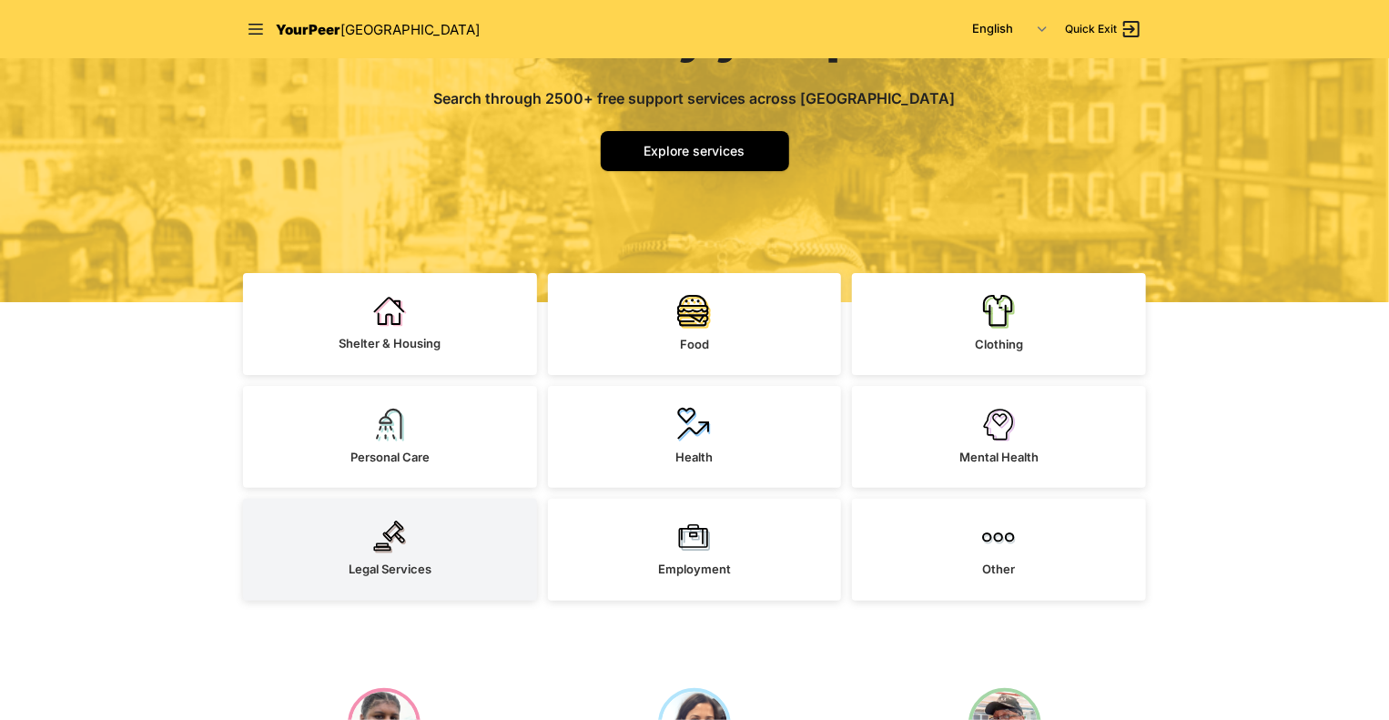
click at [409, 536] on link "Legal Services" at bounding box center [390, 550] width 294 height 102
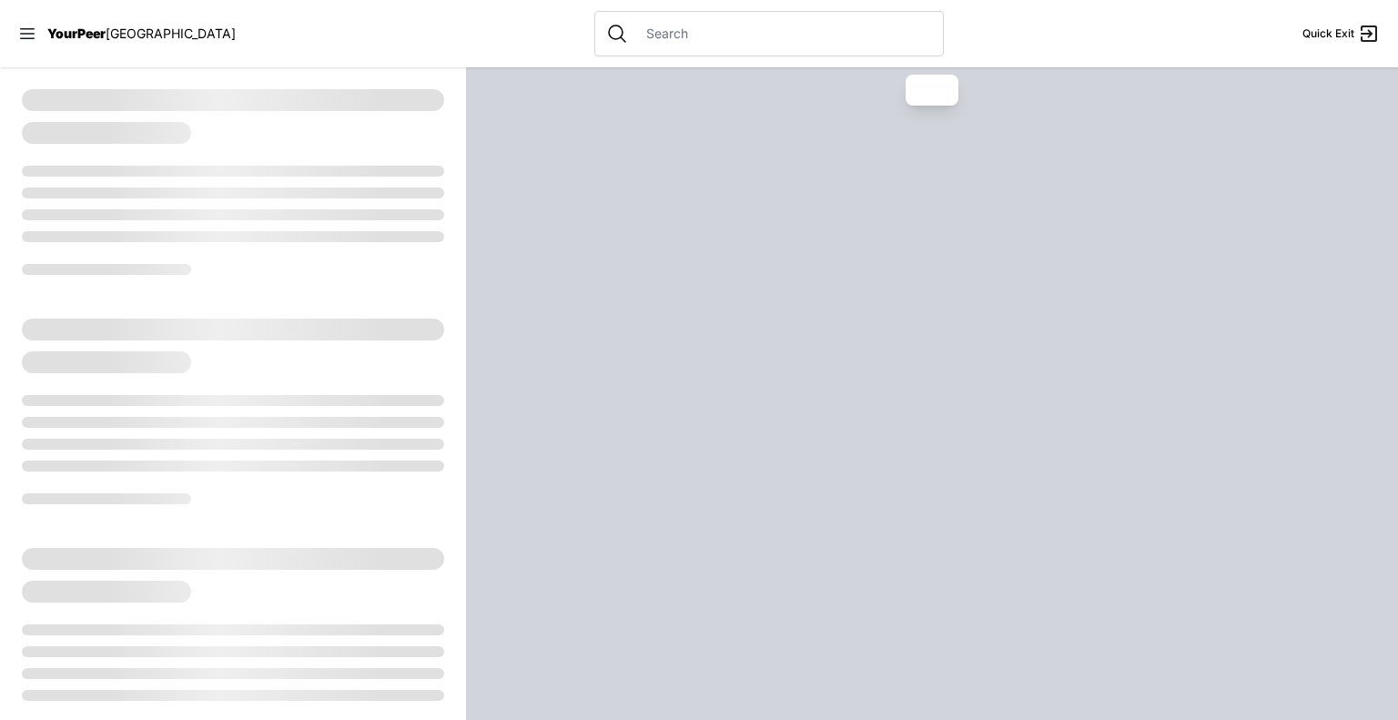
select select "recentlyUpdated"
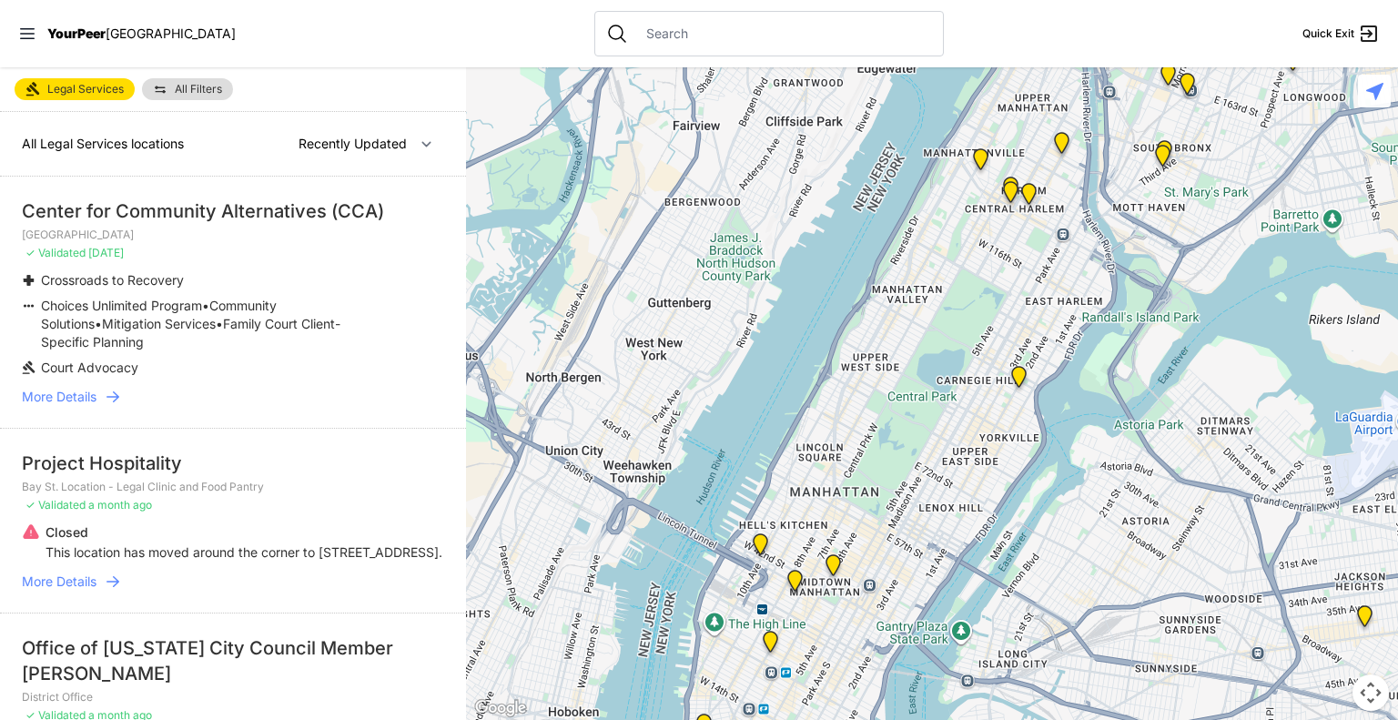
click at [829, 33] on input "text" at bounding box center [783, 34] width 297 height 18
click at [841, 41] on input "text" at bounding box center [783, 34] width 297 height 18
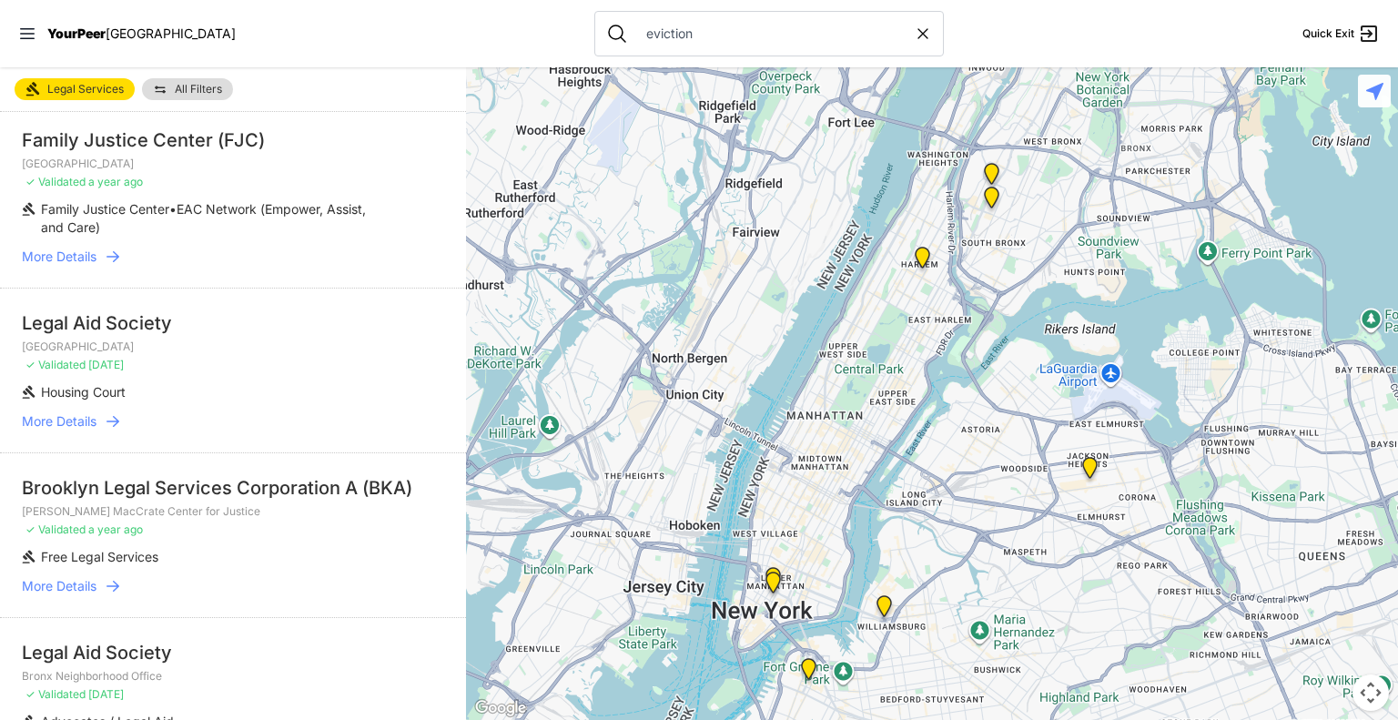
scroll to position [57, 0]
click at [914, 33] on icon at bounding box center [923, 34] width 18 height 18
type input "eviction"
select select "recentlyUpdated"
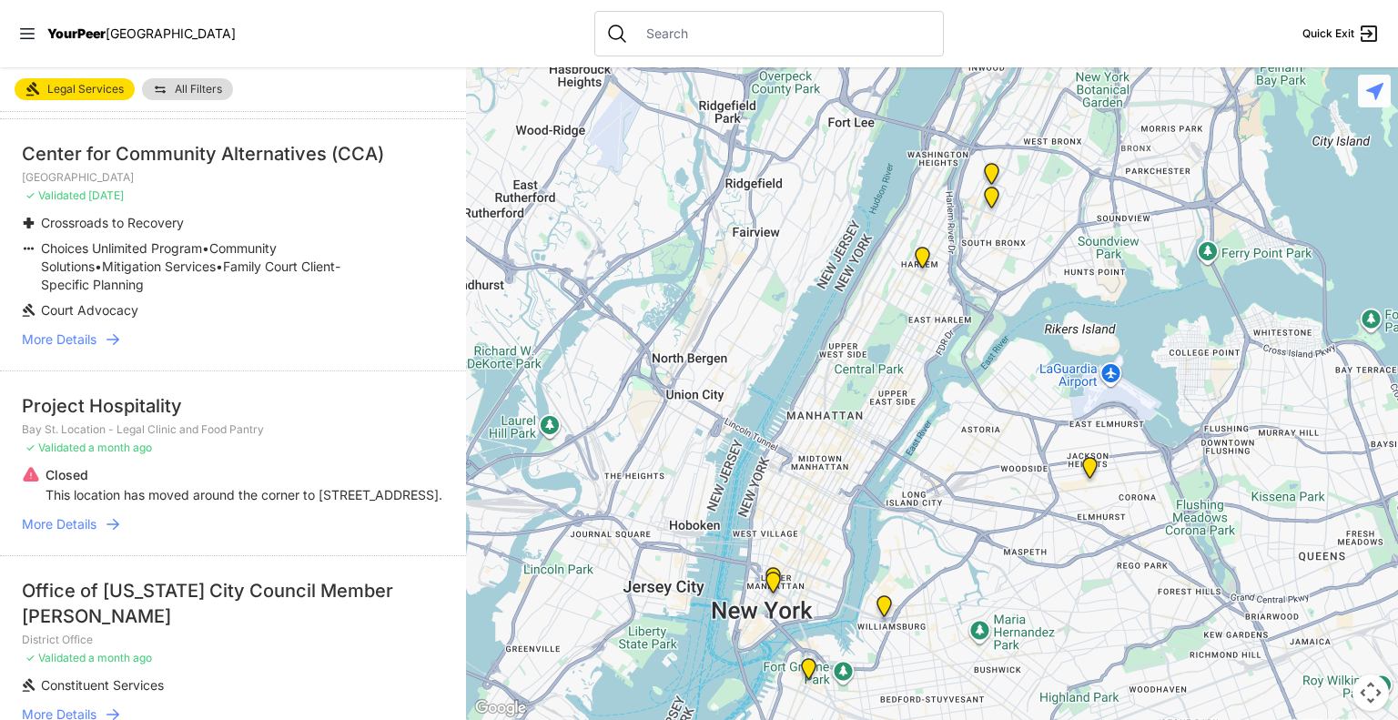
scroll to position [73, 0]
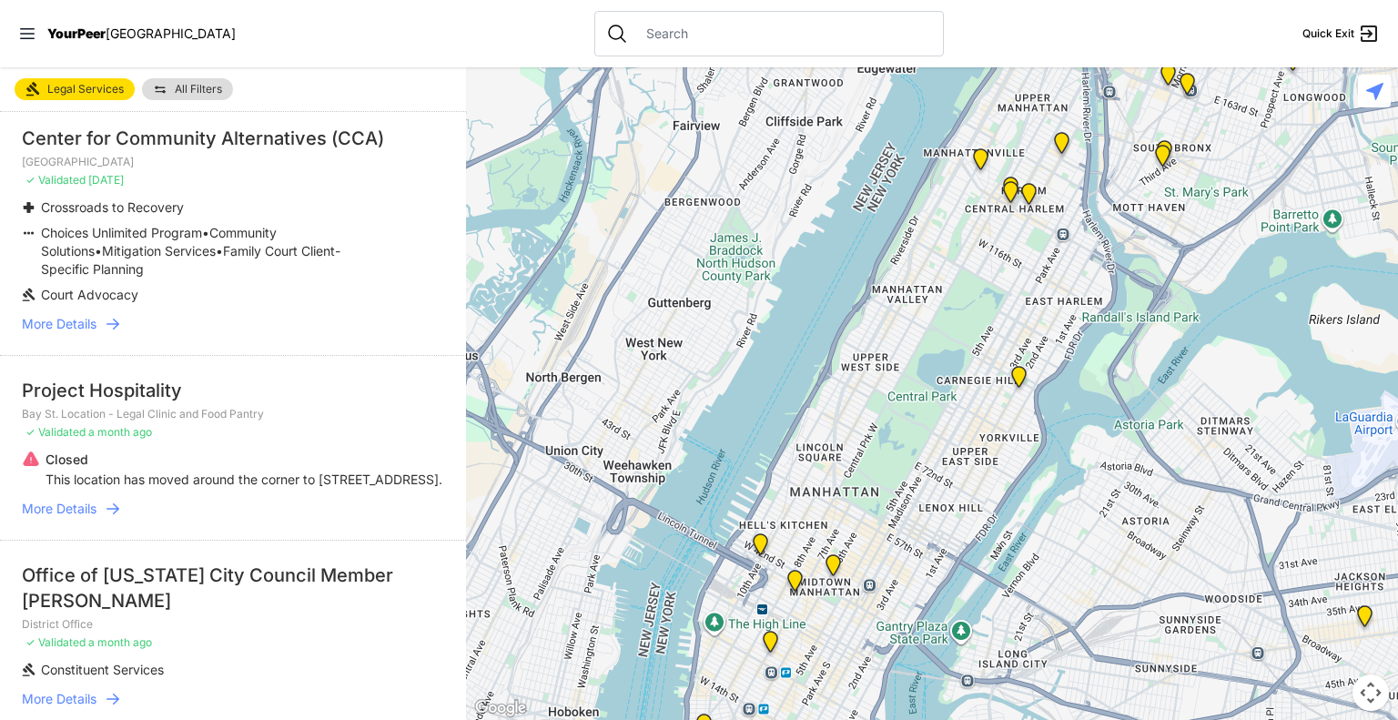
click at [808, 32] on input "text" at bounding box center [783, 34] width 297 height 18
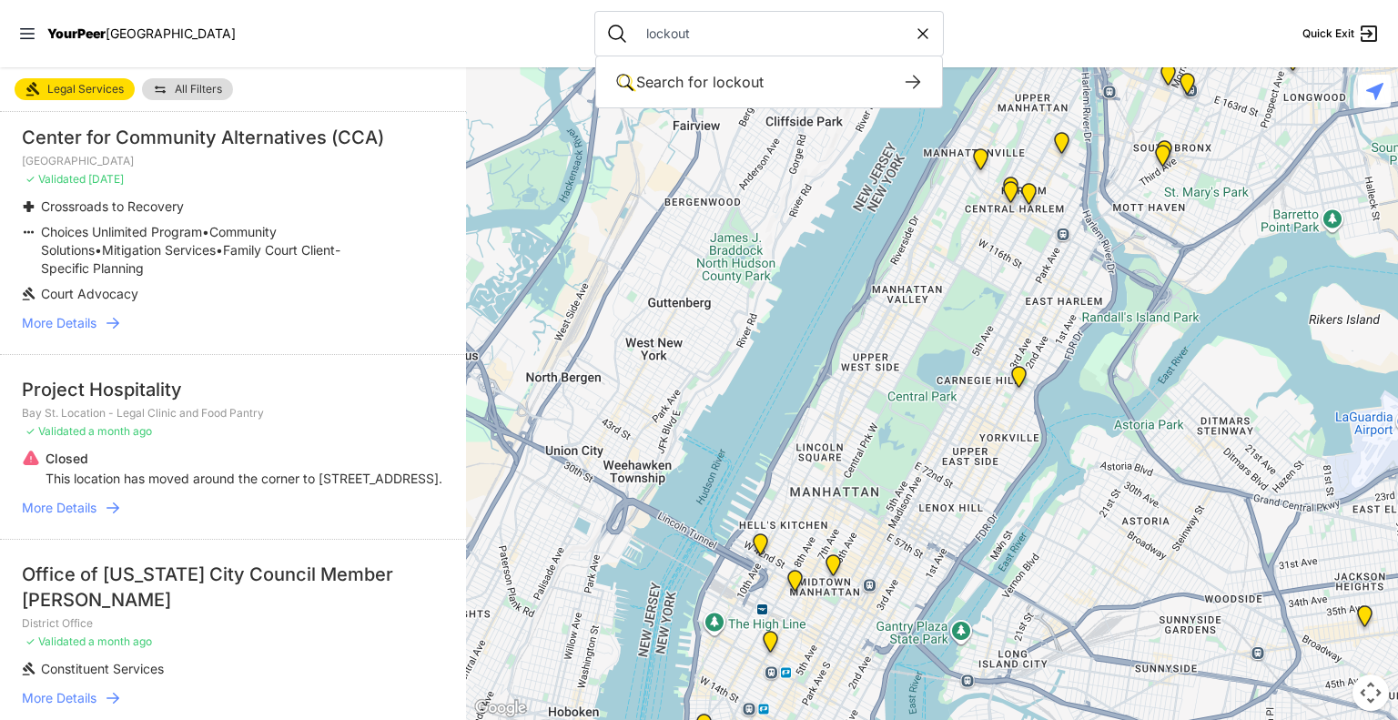
type input "lockout"
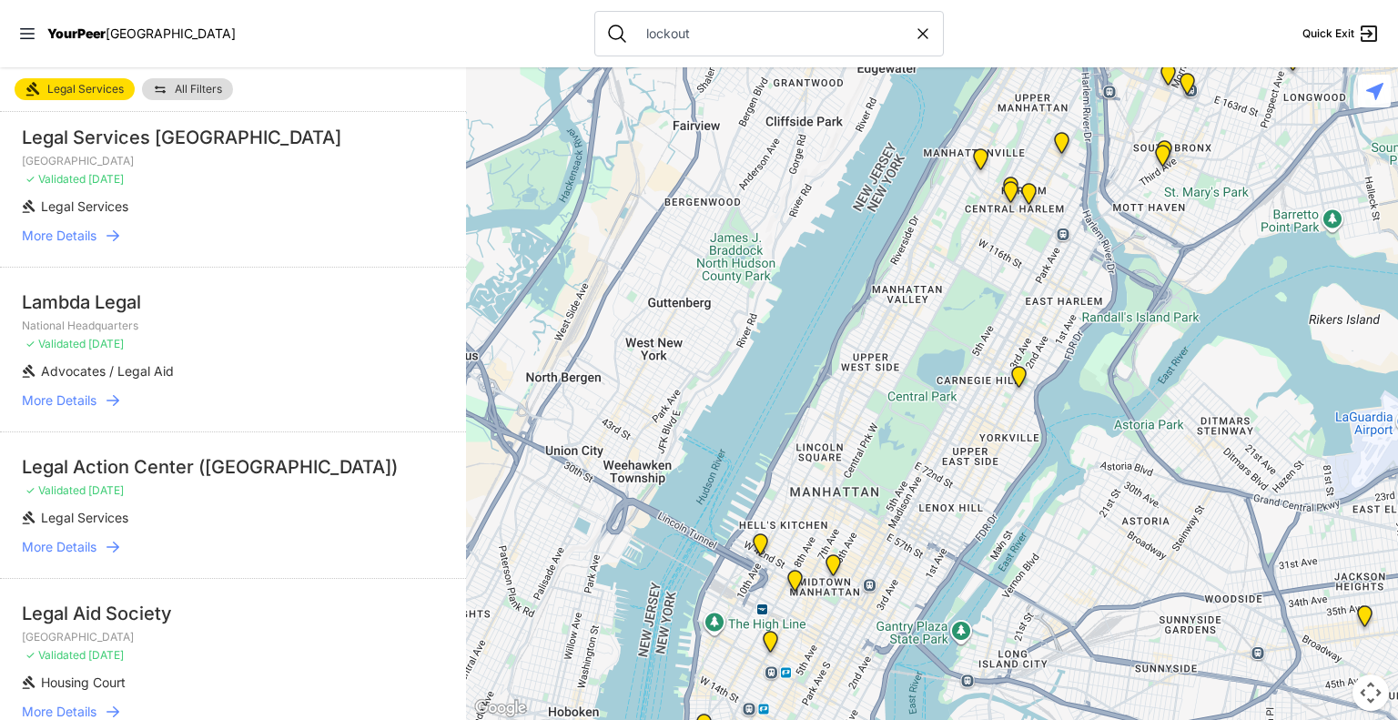
click at [80, 230] on span "More Details" at bounding box center [59, 236] width 75 height 18
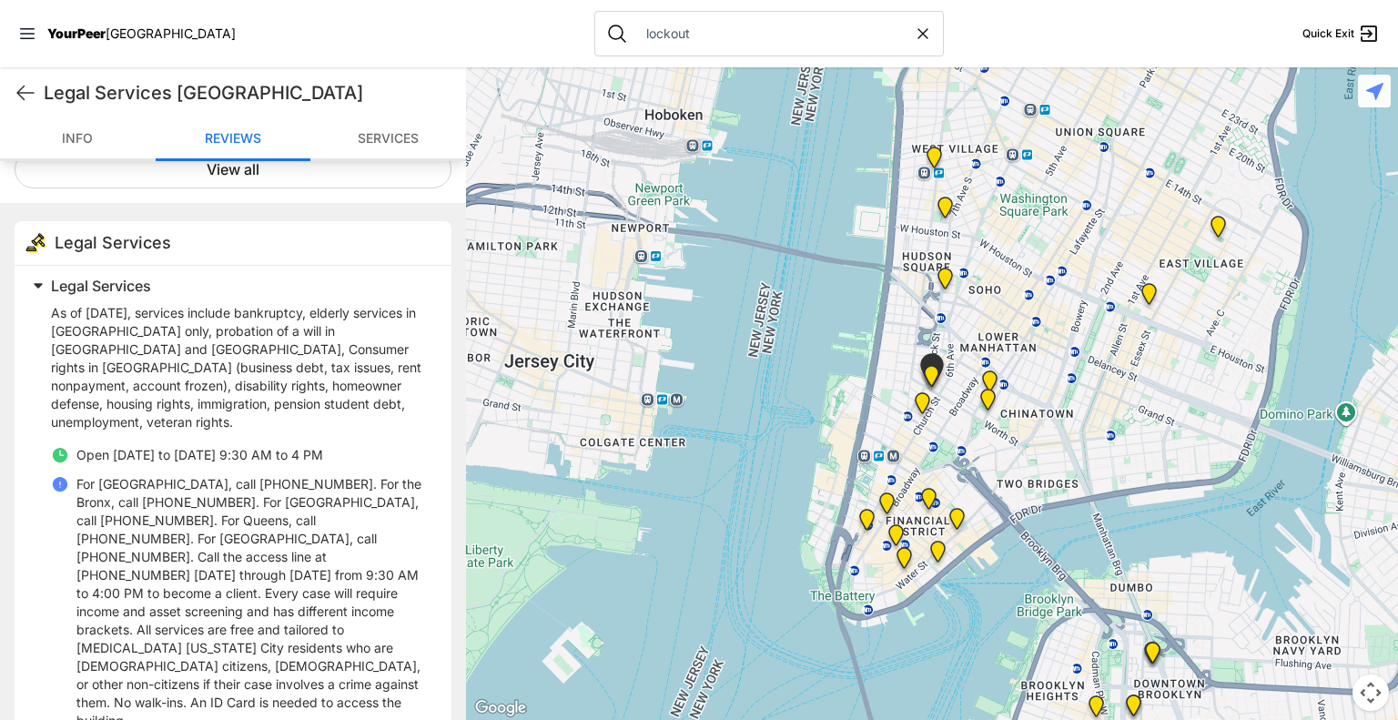
scroll to position [838, 0]
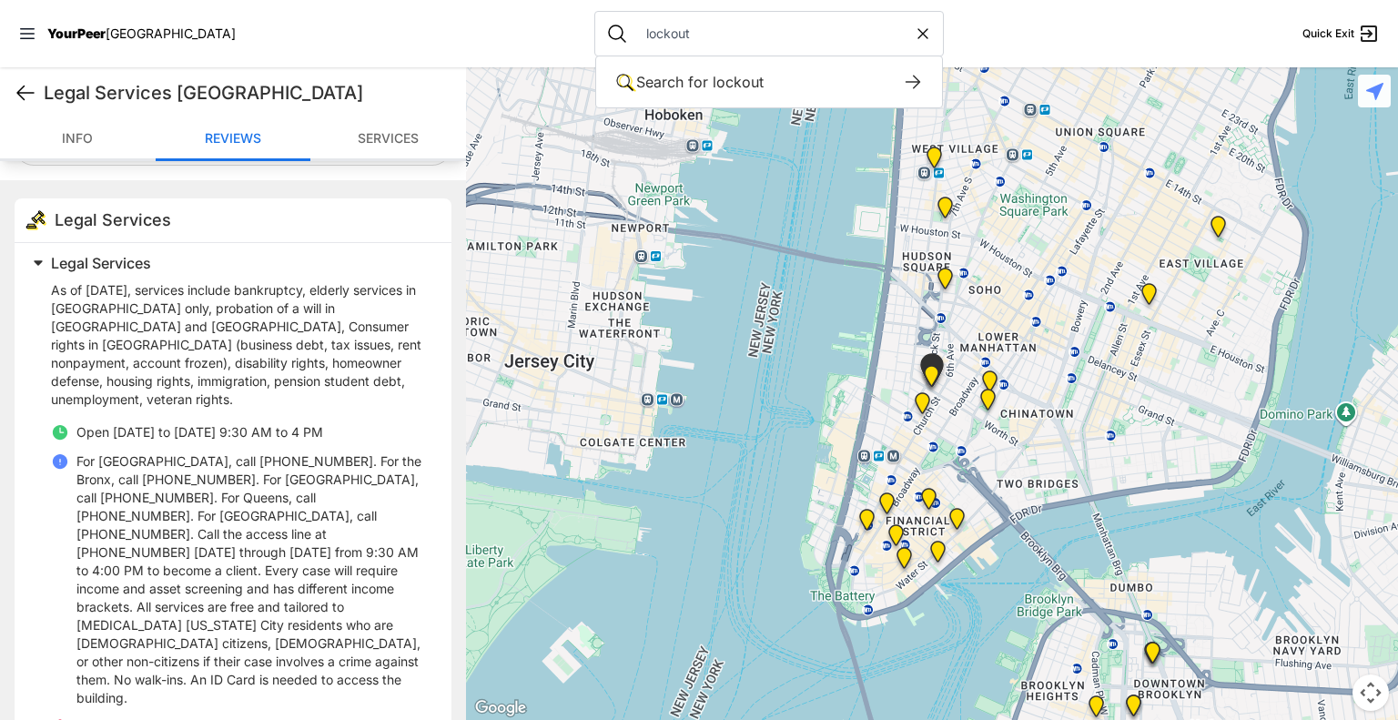
click at [15, 98] on icon at bounding box center [26, 93] width 22 height 22
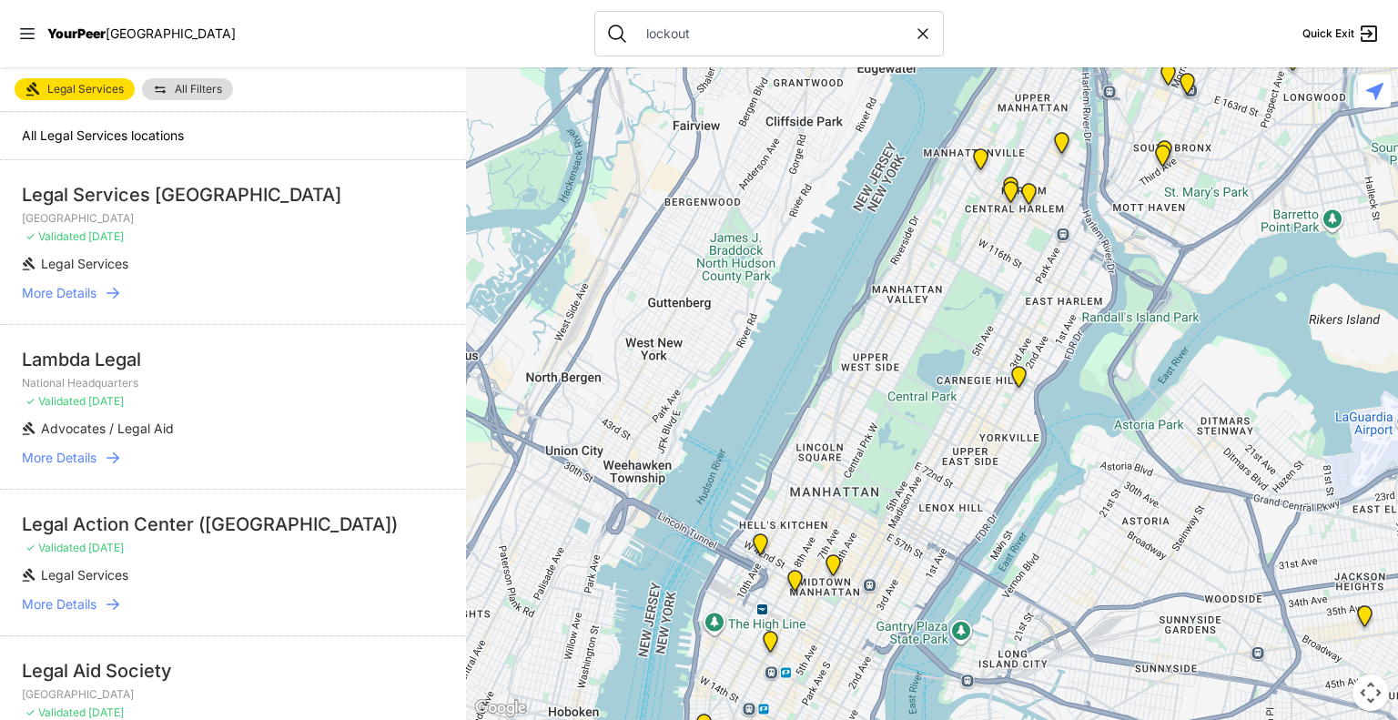
click at [914, 34] on icon at bounding box center [923, 34] width 18 height 18
select select "recentlyUpdated"
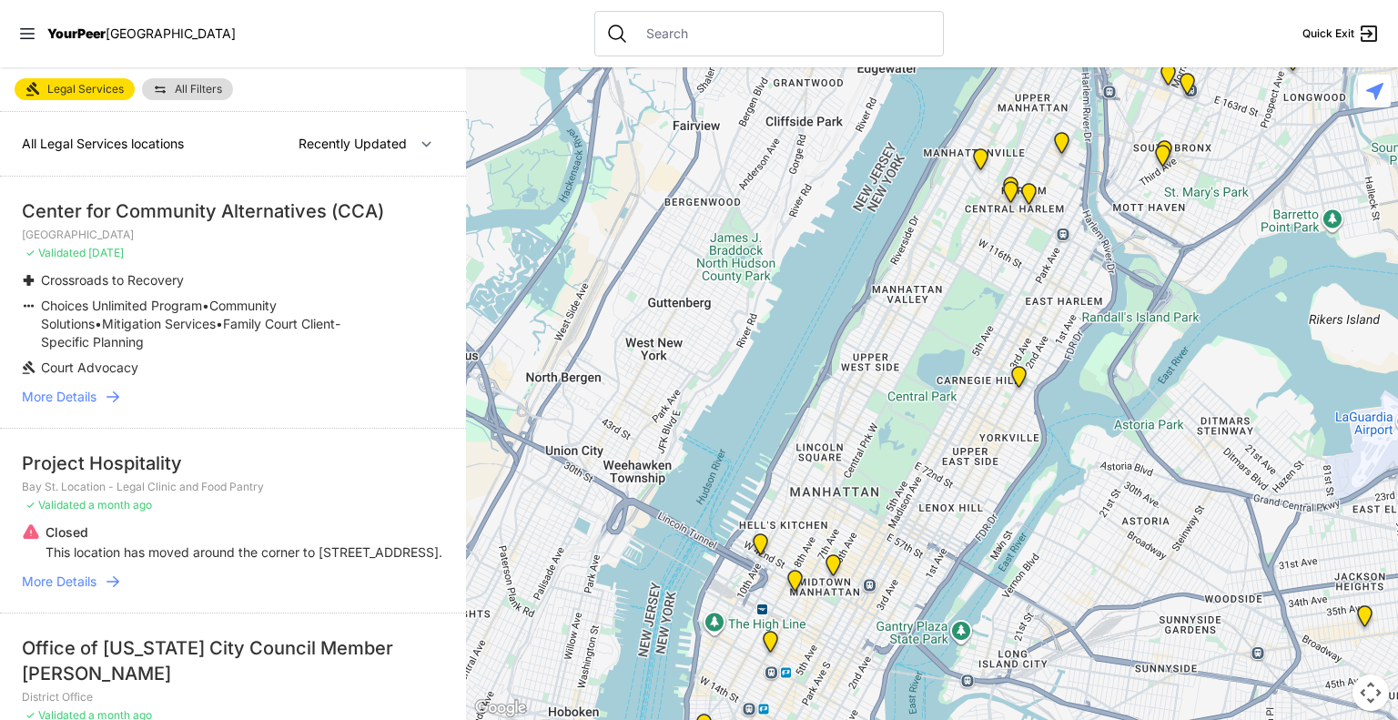
click at [784, 36] on input "text" at bounding box center [783, 34] width 297 height 18
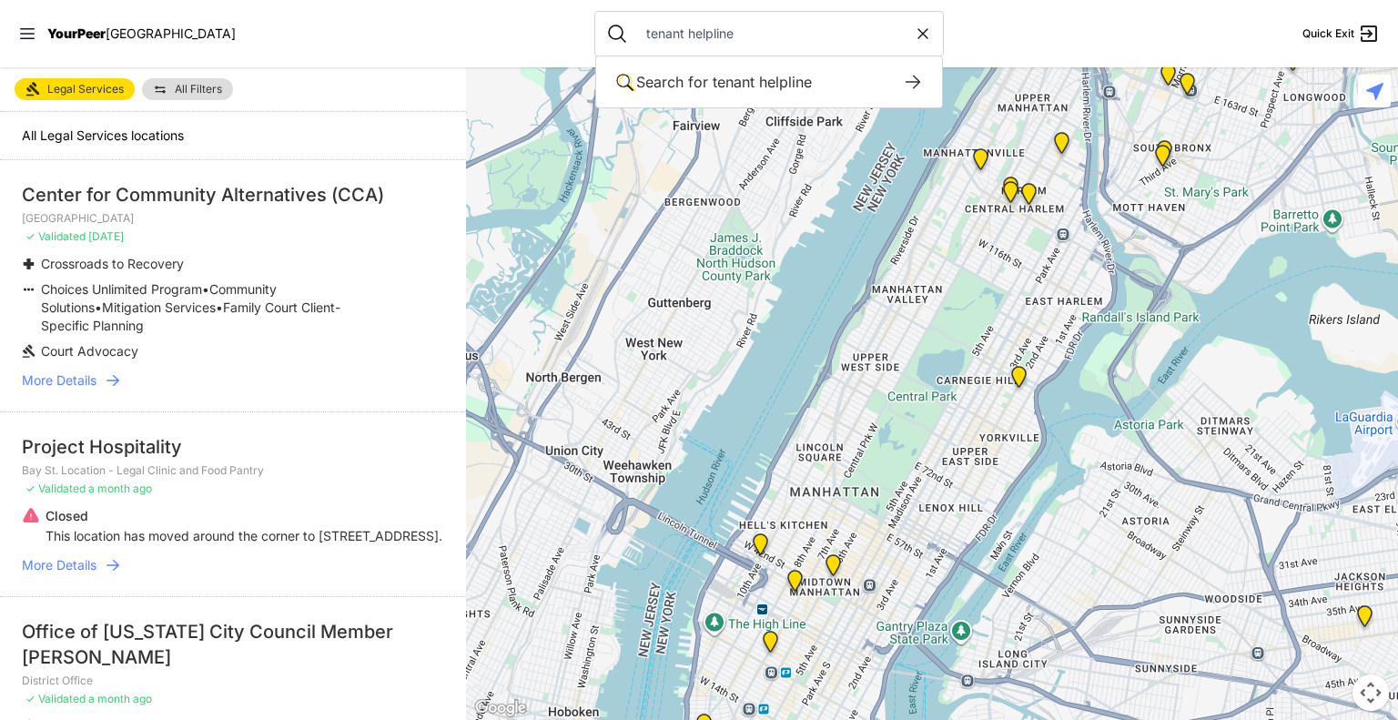
type input "tenant helpline"
